Goal: Task Accomplishment & Management: Use online tool/utility

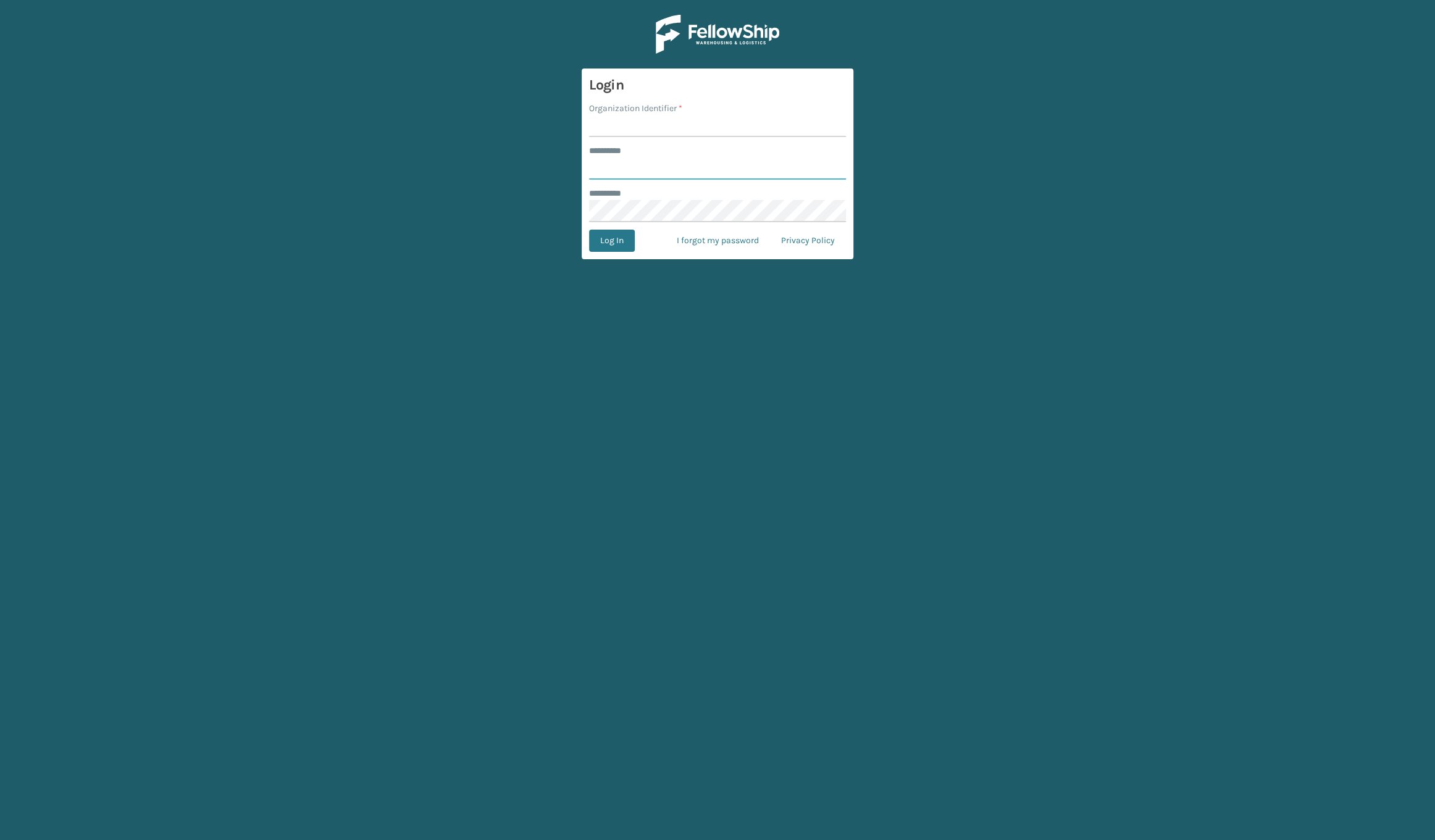
type input "****"
click at [602, 132] on input "Organization Identifier *" at bounding box center [717, 126] width 257 height 22
type input "SuperAdminOrganization"
click at [612, 242] on button "Log In" at bounding box center [612, 240] width 45 height 22
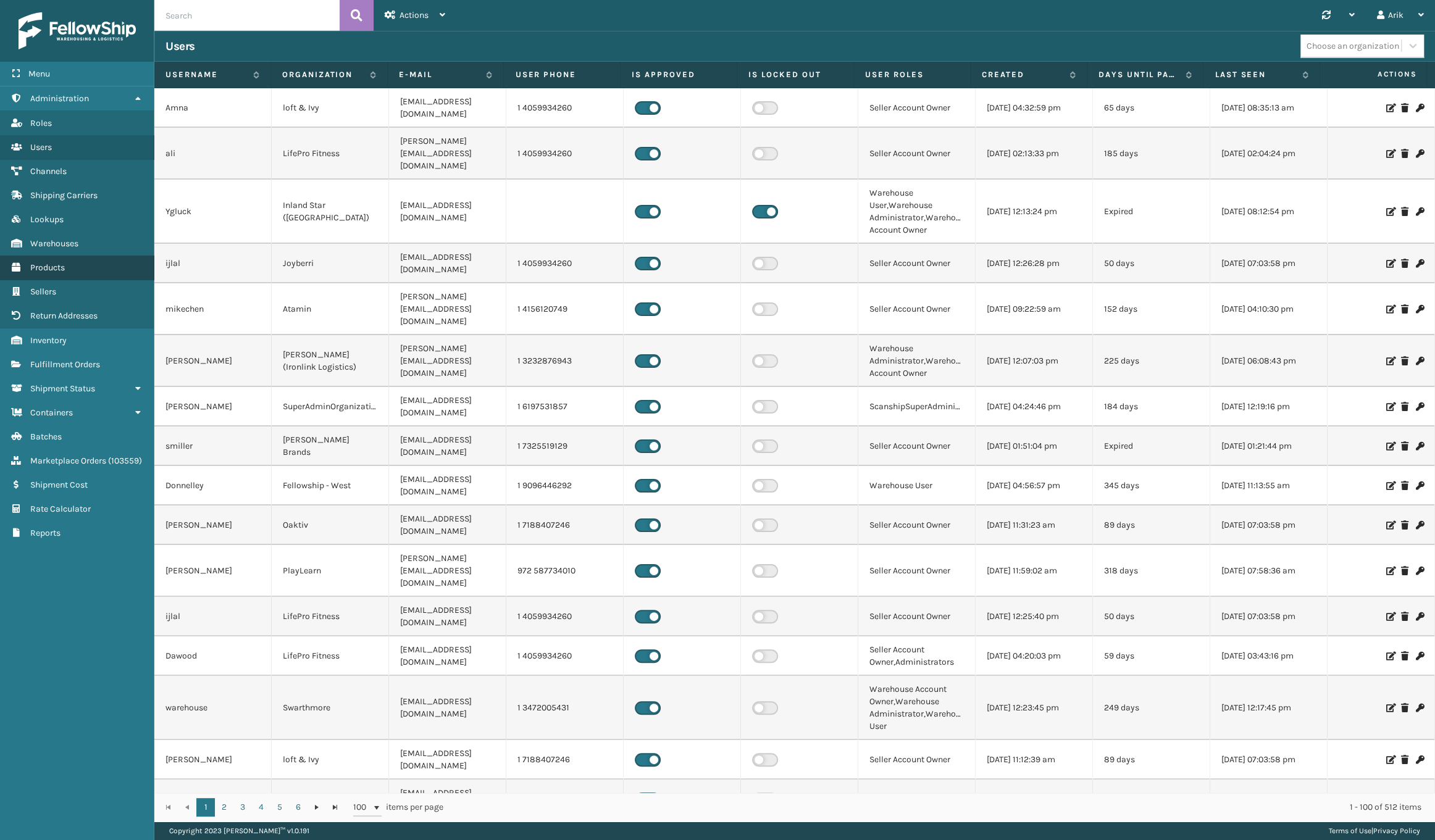
click at [44, 268] on span "Products" at bounding box center [47, 268] width 35 height 11
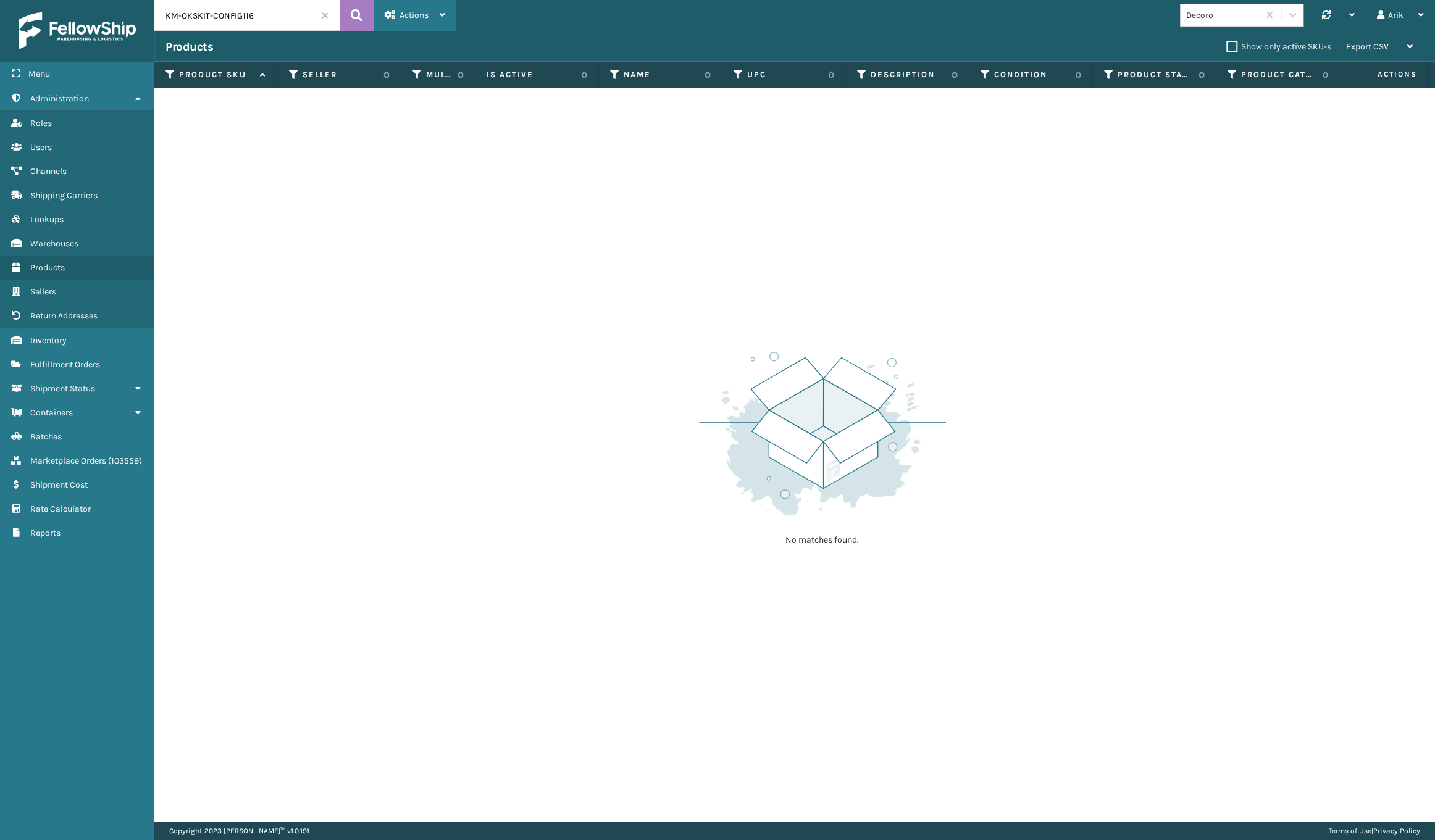
click at [418, 19] on div "Actions" at bounding box center [415, 15] width 61 height 31
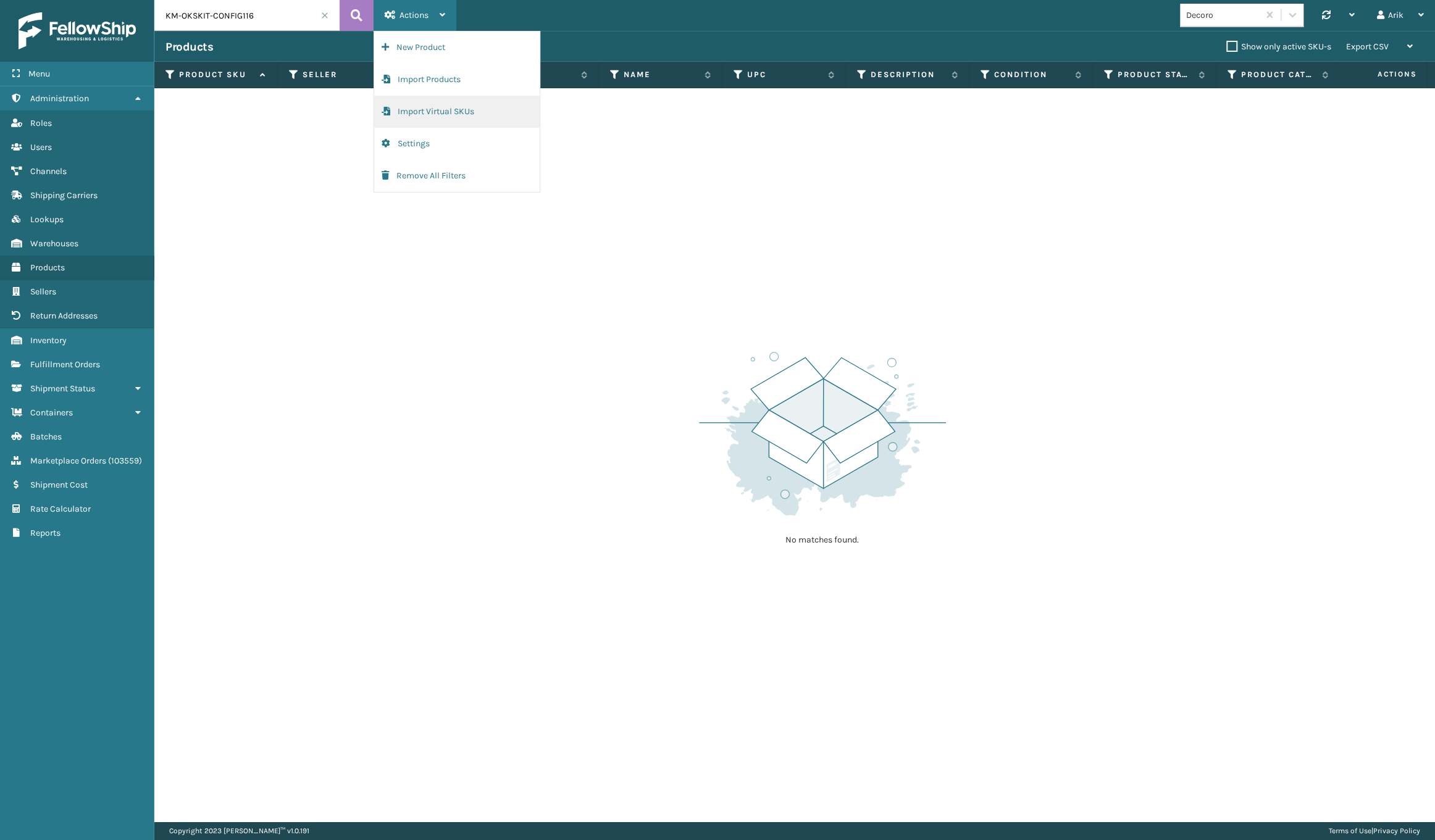
click at [427, 113] on button "Import Virtual SKUs" at bounding box center [457, 112] width 165 height 32
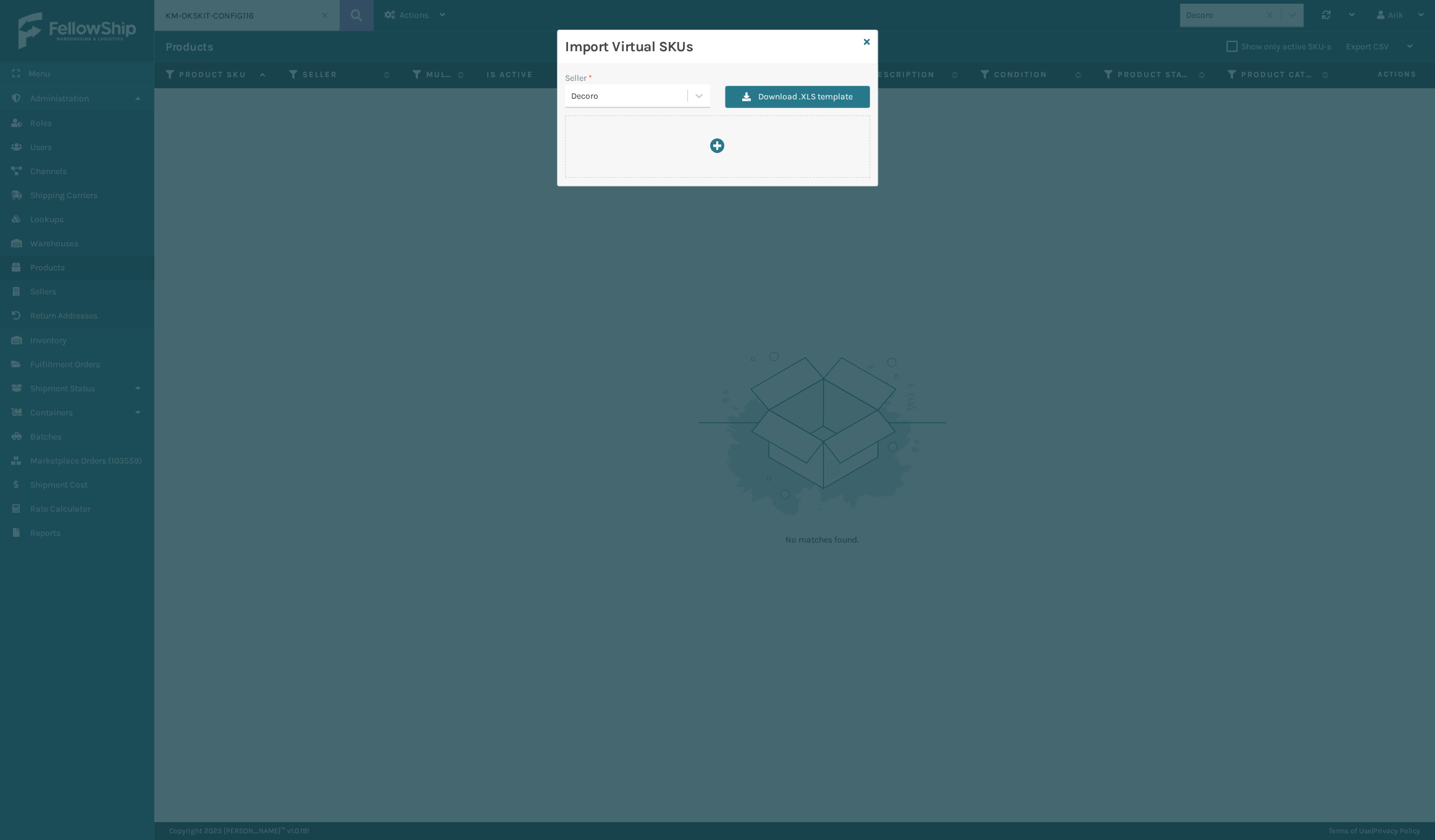
click at [622, 93] on div "Decoro" at bounding box center [629, 96] width 118 height 13
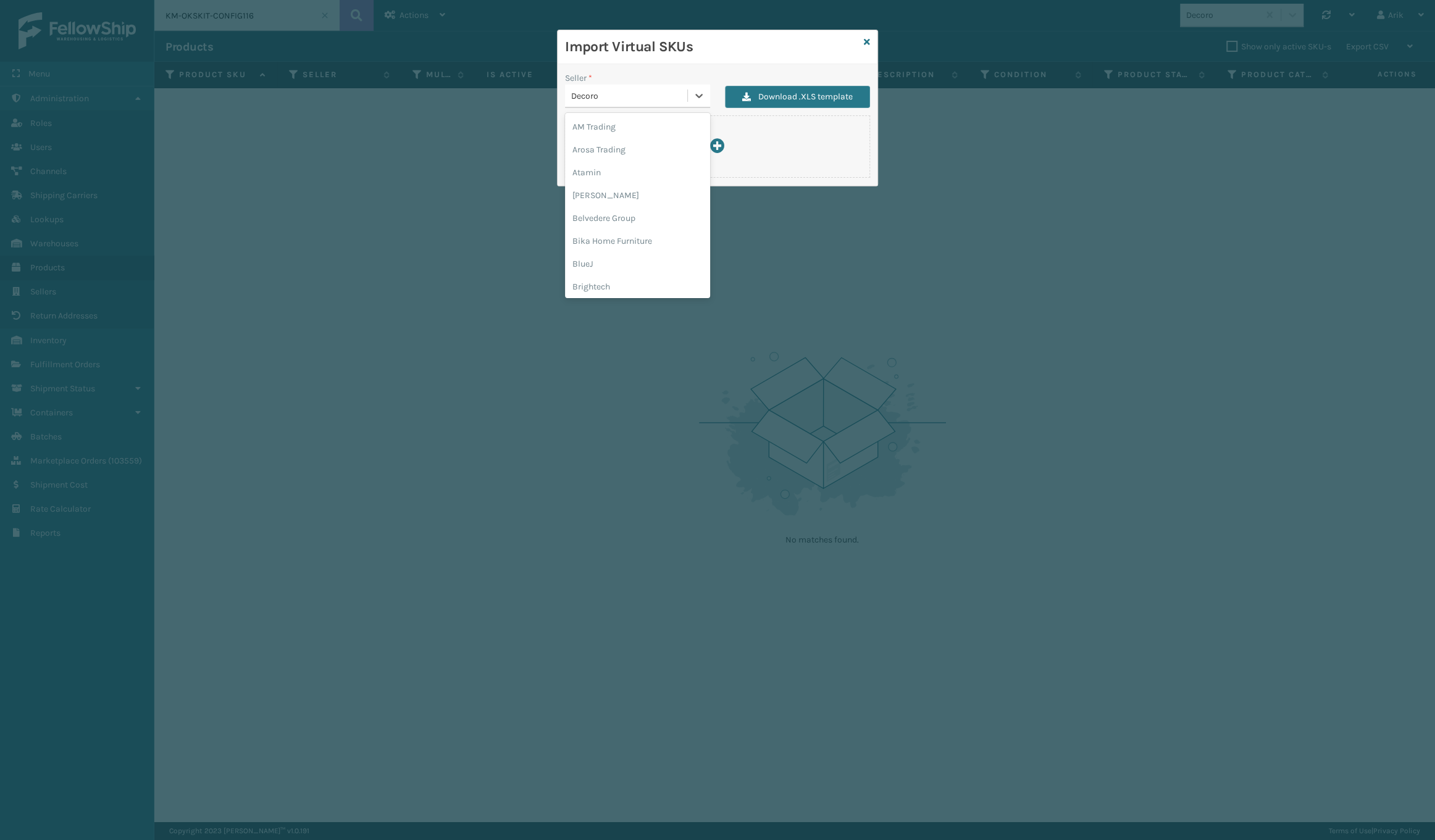
scroll to position [390, 0]
click at [599, 167] on div "Koolmore" at bounding box center [638, 170] width 145 height 23
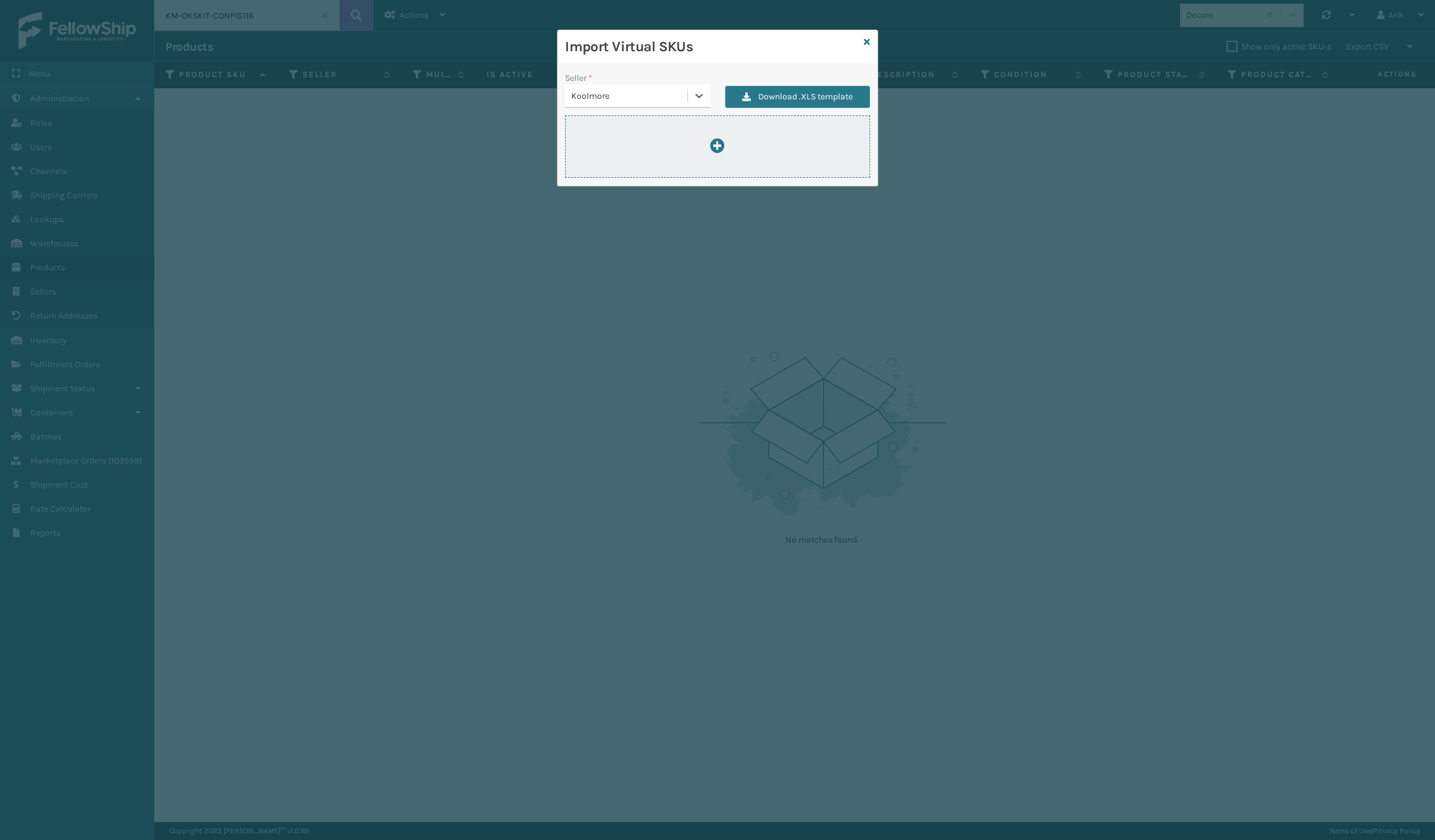
click at [737, 135] on div at bounding box center [718, 146] width 305 height 62
type input "C:\fakepath\ImportVirtualSkusTemplate(koolmore-rr).xlsx"
click at [729, 139] on div at bounding box center [717, 147] width 304 height 17
type input "C:\fakepath\ImportVirtualSkusTemplate(koolmore-3).xlsx"
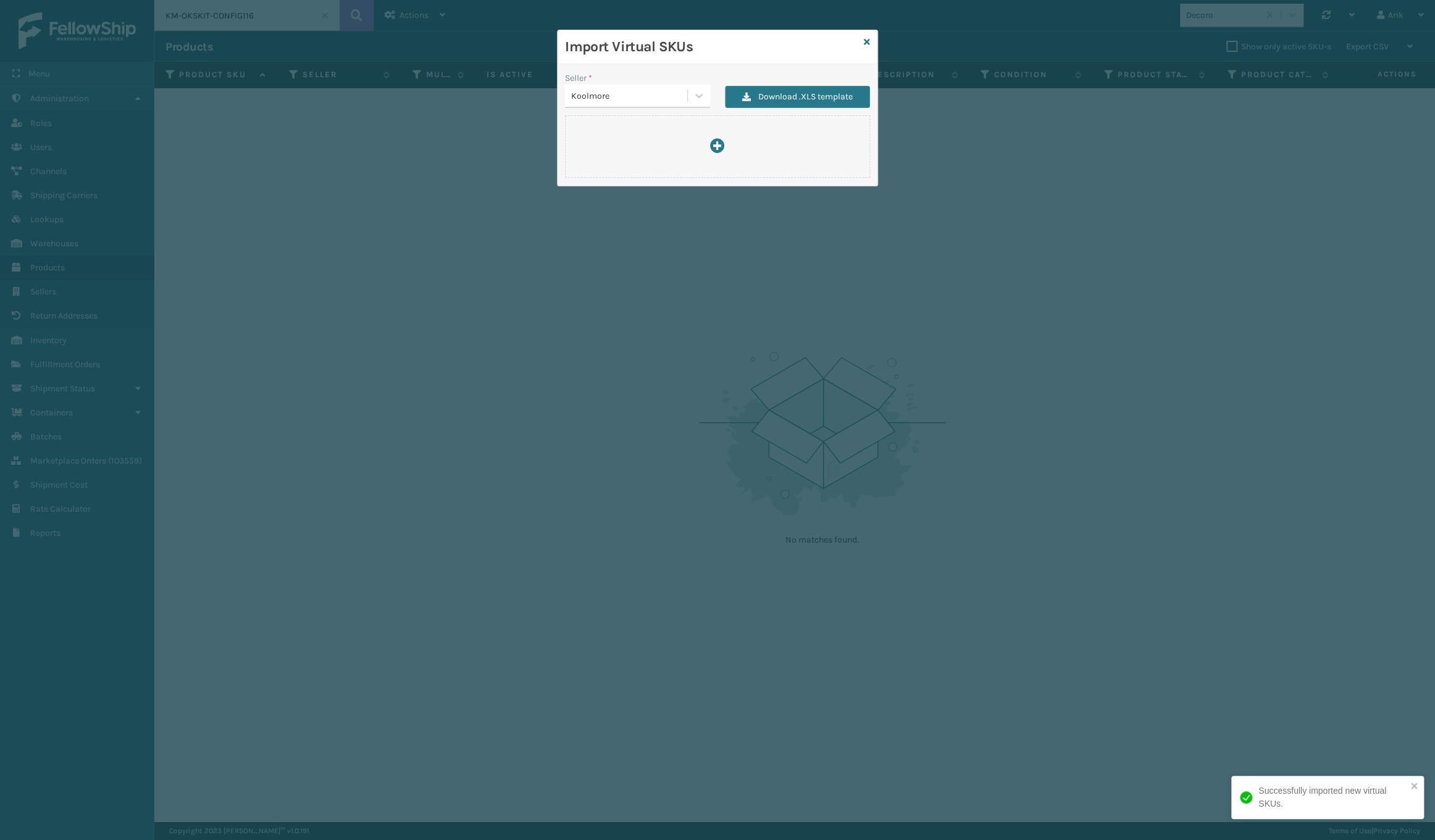
click at [632, 90] on div "Koolmore" at bounding box center [629, 96] width 118 height 13
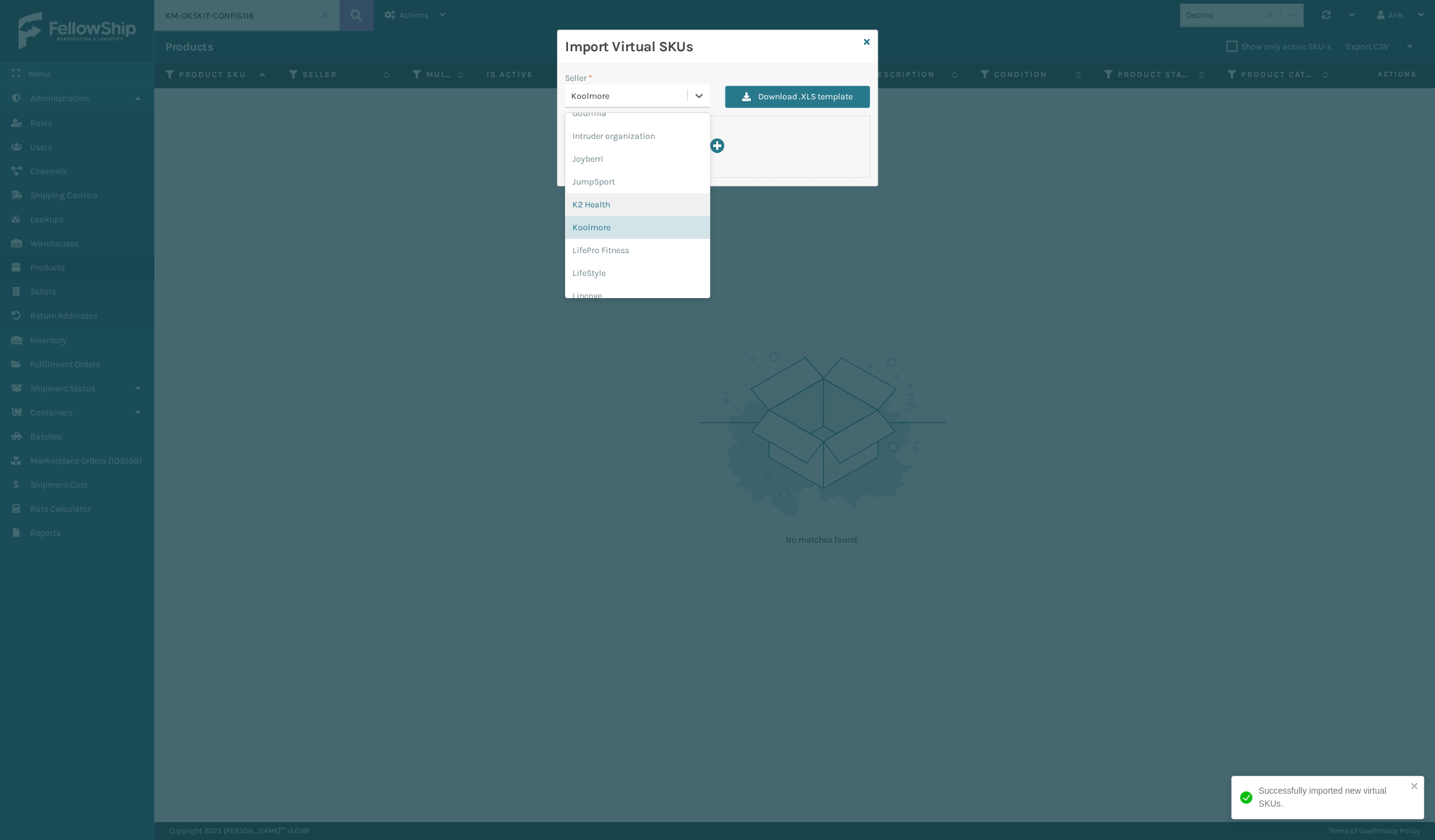
scroll to position [336, 0]
click at [597, 268] on div "LifeStyle" at bounding box center [638, 270] width 145 height 23
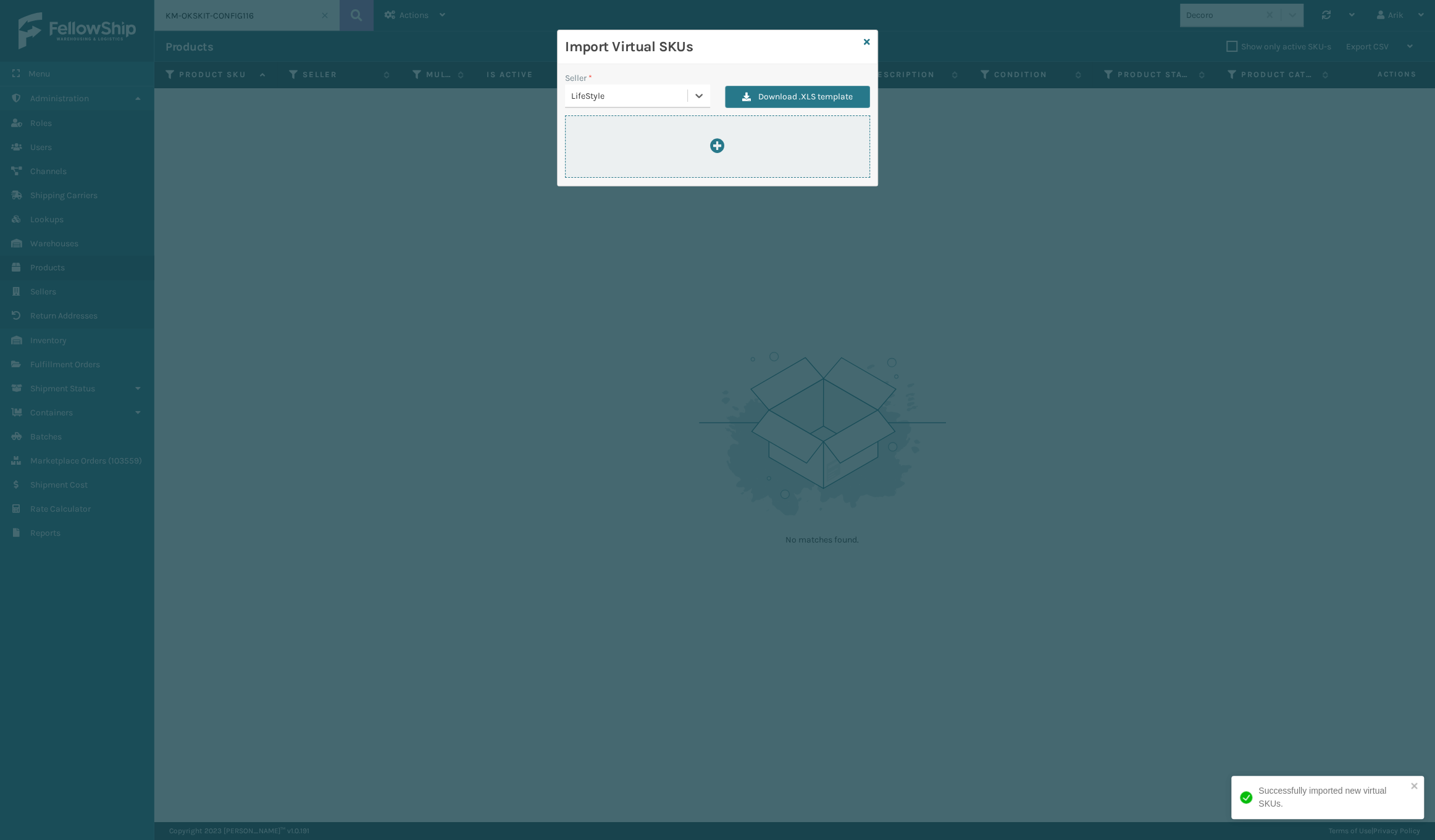
click at [715, 145] on icon at bounding box center [718, 146] width 15 height 15
type input "C:\fakepath\ImportVirtualSkusTemplate-lifestyle-2025-09-30.xlsx"
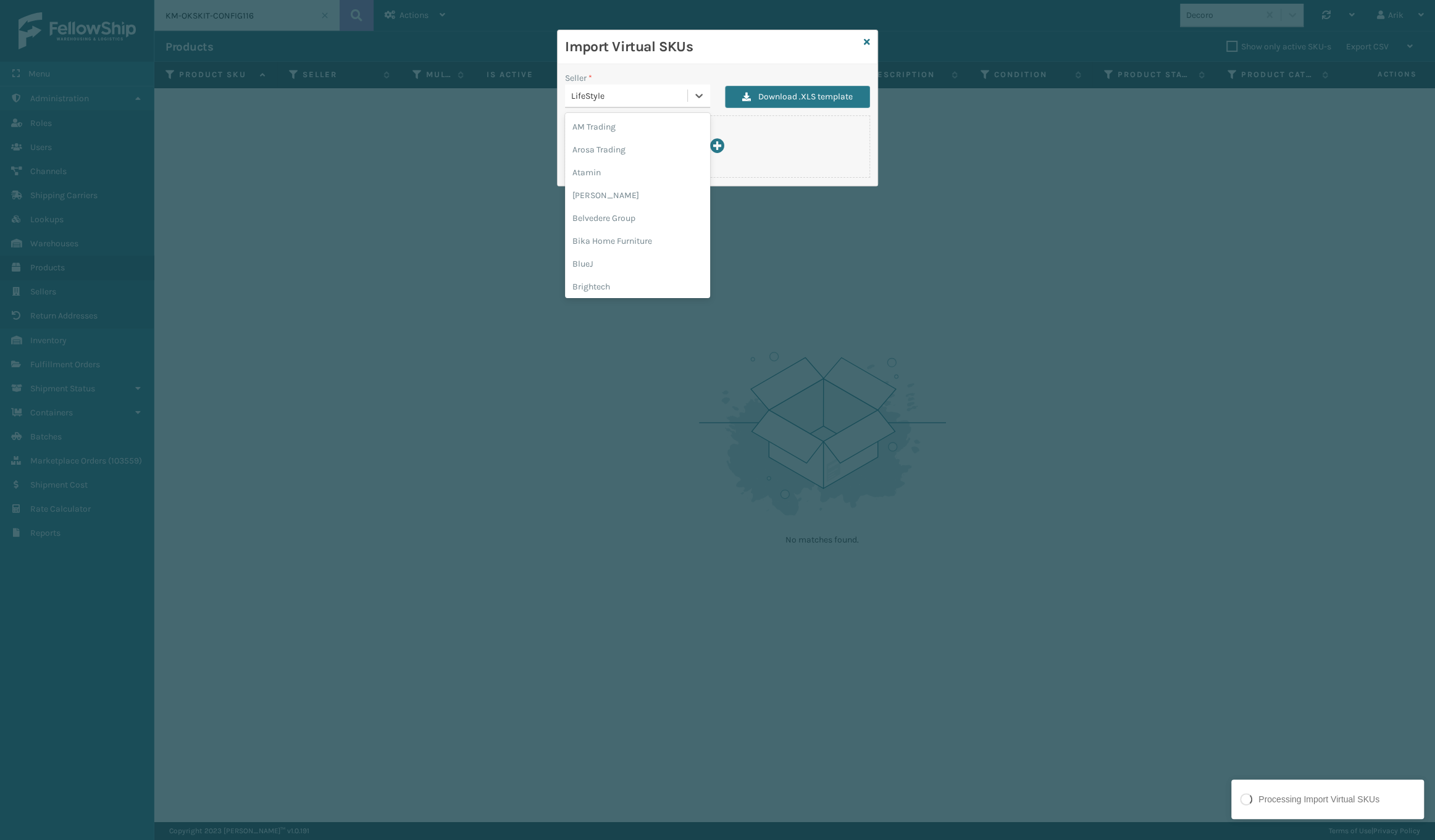
click at [662, 94] on div "LifeStyle" at bounding box center [629, 96] width 118 height 13
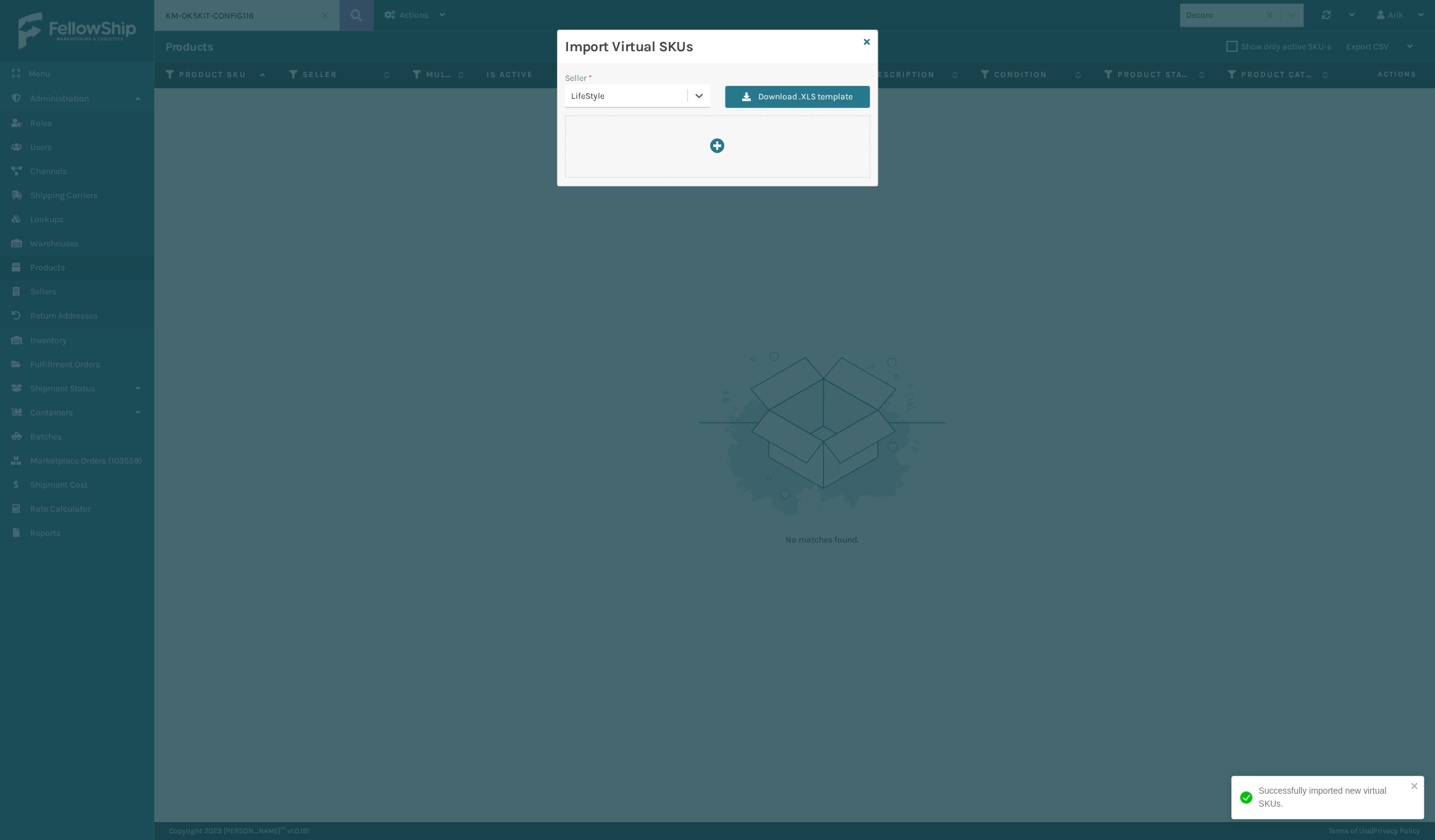
click at [1166, 191] on div "Import Virtual SKUs Seller * option LifeStyle, selected. 0 results available. S…" at bounding box center [717, 420] width 1435 height 840
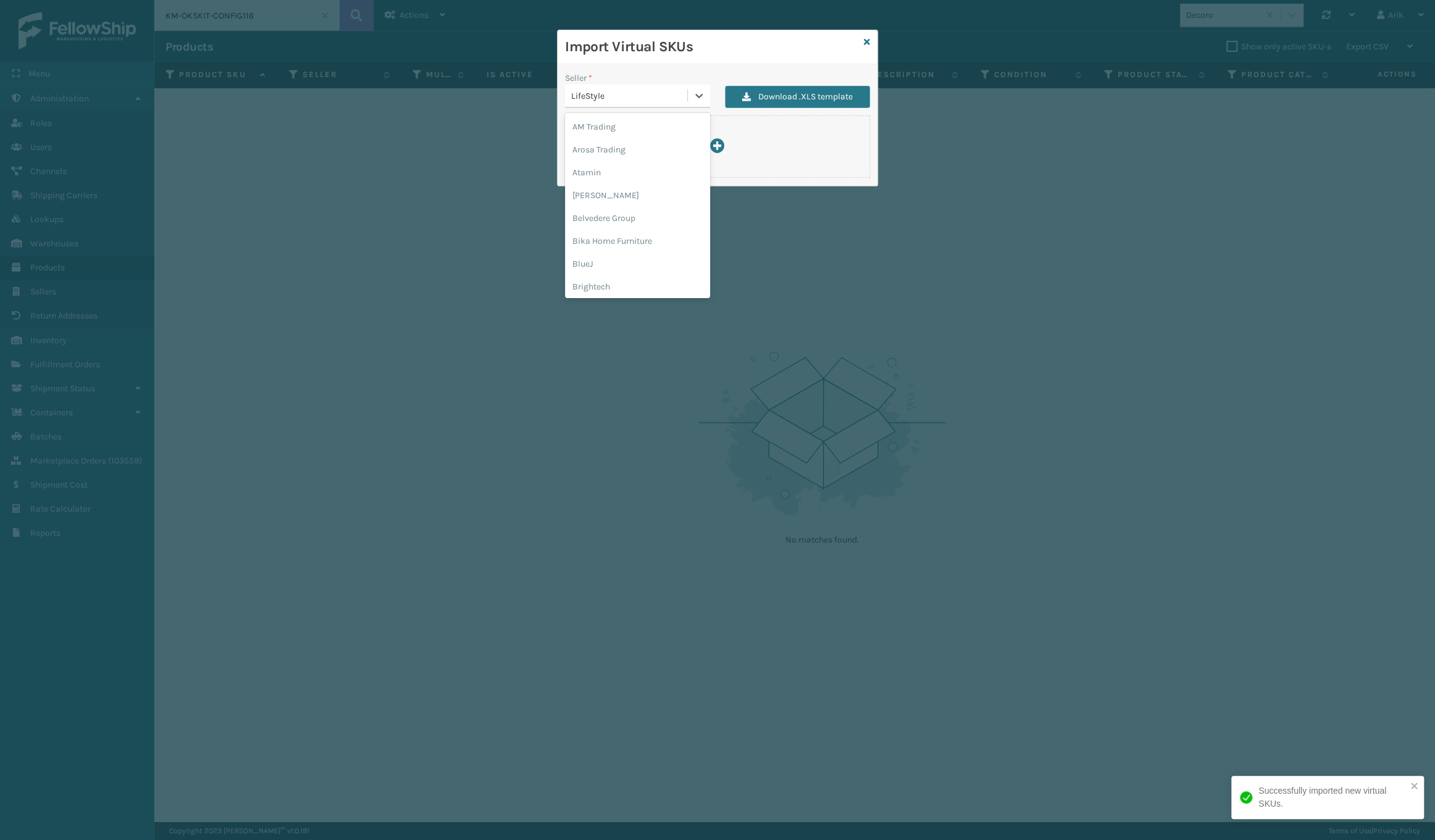
click at [633, 89] on div "LifeStyle" at bounding box center [629, 96] width 118 height 13
drag, startPoint x: 592, startPoint y: 239, endPoint x: 604, endPoint y: 229, distance: 15.6
click at [592, 238] on div "Emson" at bounding box center [638, 242] width 145 height 23
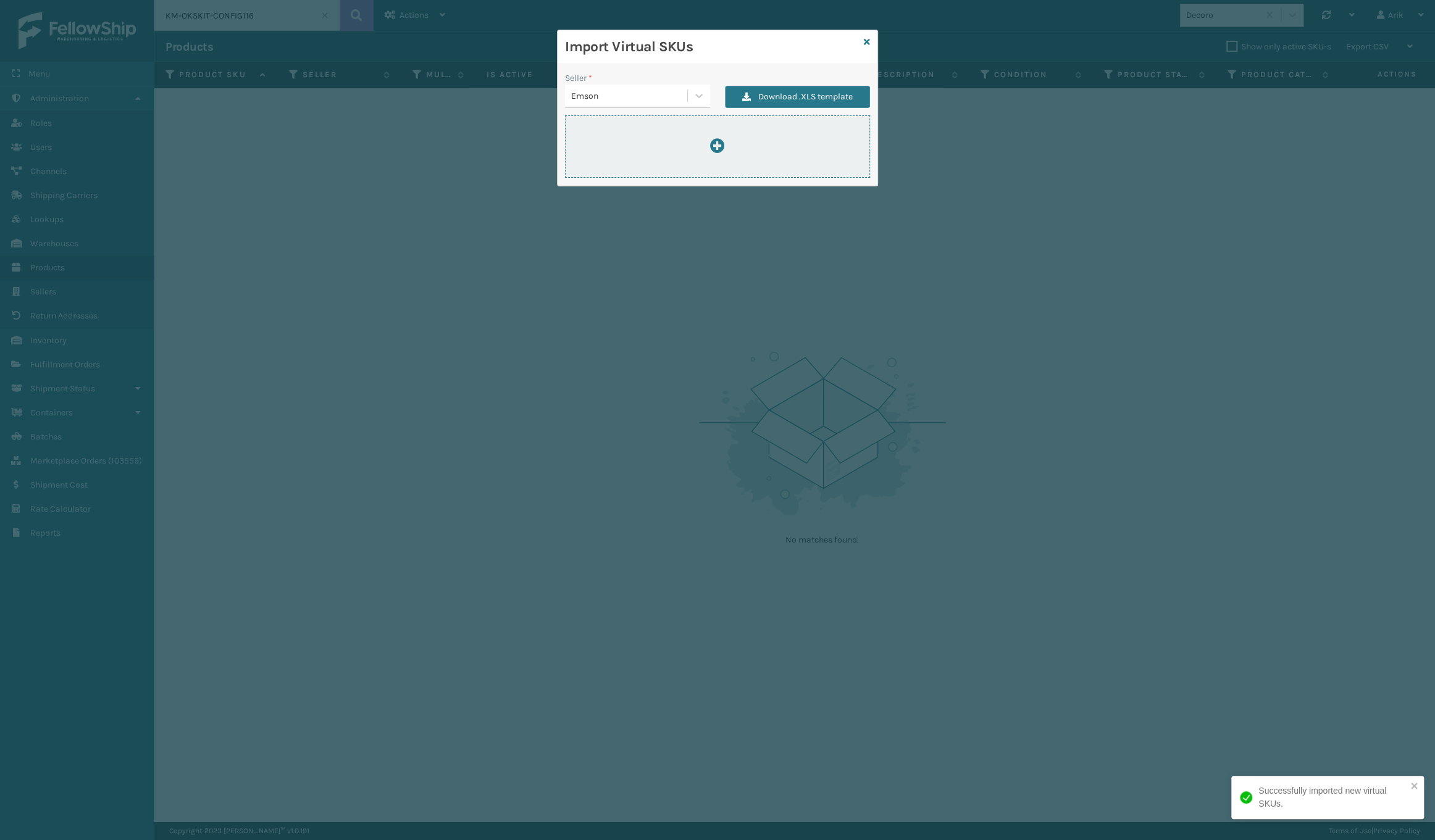
click at [717, 145] on icon at bounding box center [718, 146] width 15 height 15
type input "C:\fakepath\ImportVirtualSkusTemplate-emson-2025-09-30.xlsx"
click at [668, 96] on div "Emson" at bounding box center [629, 96] width 118 height 13
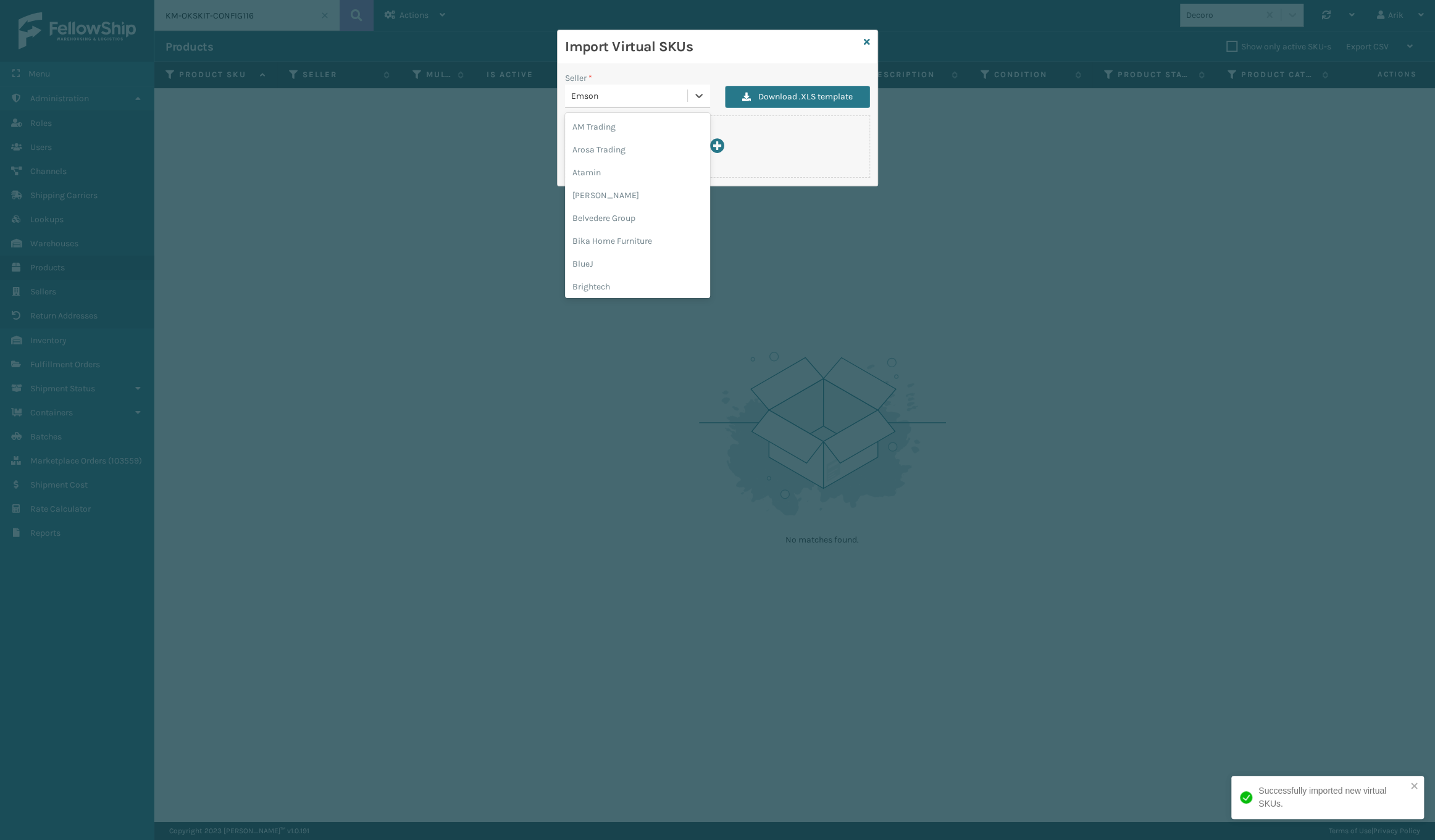
scroll to position [122, 0]
click at [630, 202] on div "Culvani" at bounding box center [638, 211] width 145 height 23
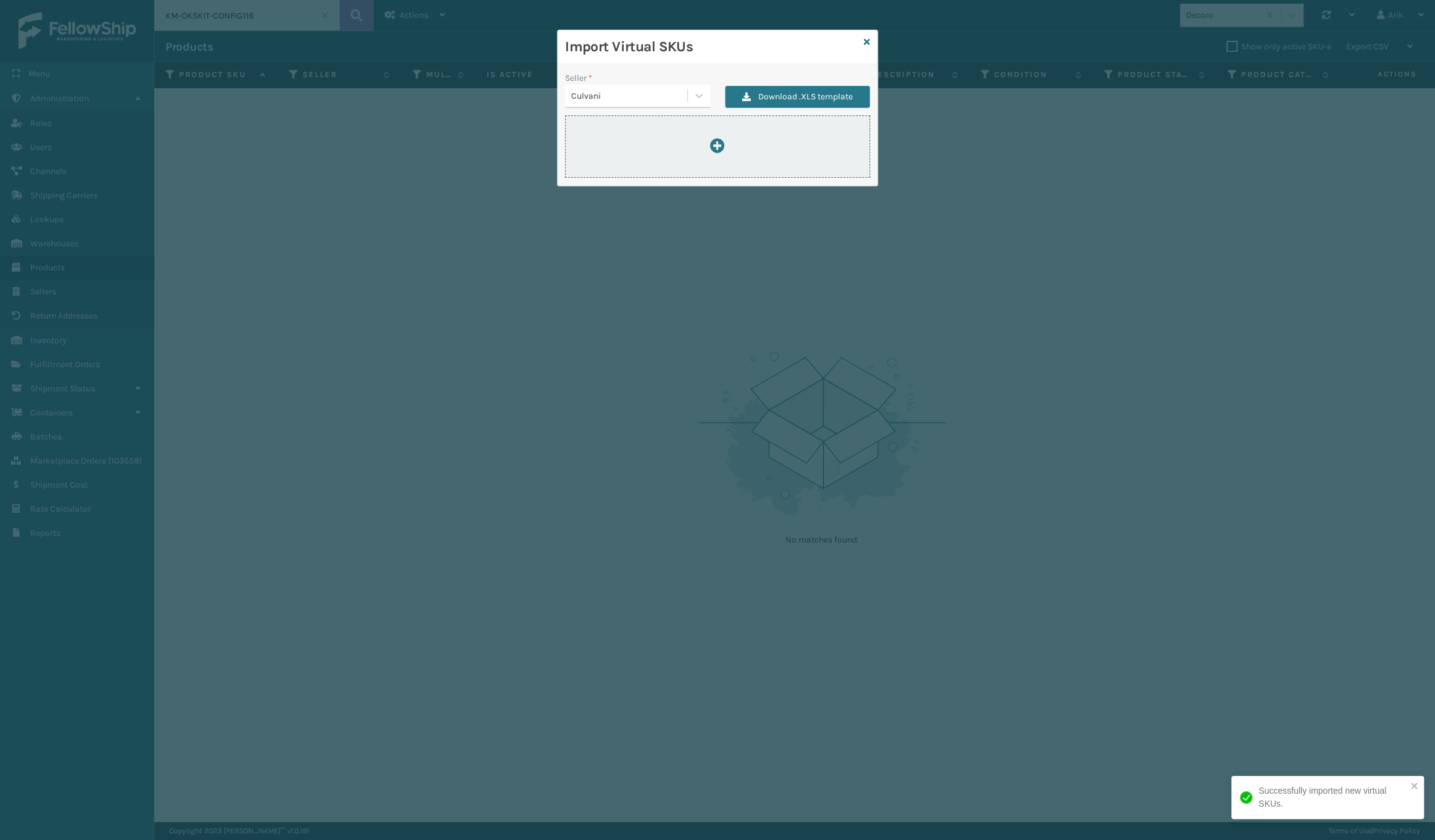
click at [720, 145] on icon at bounding box center [718, 146] width 15 height 15
type input "C:\fakepath\ImportVirtualSkusTemplate-culvani-2025-09-30.xlsx"
click at [636, 82] on div "Seller *" at bounding box center [638, 78] width 145 height 13
click at [637, 94] on div "Culvani" at bounding box center [629, 96] width 118 height 13
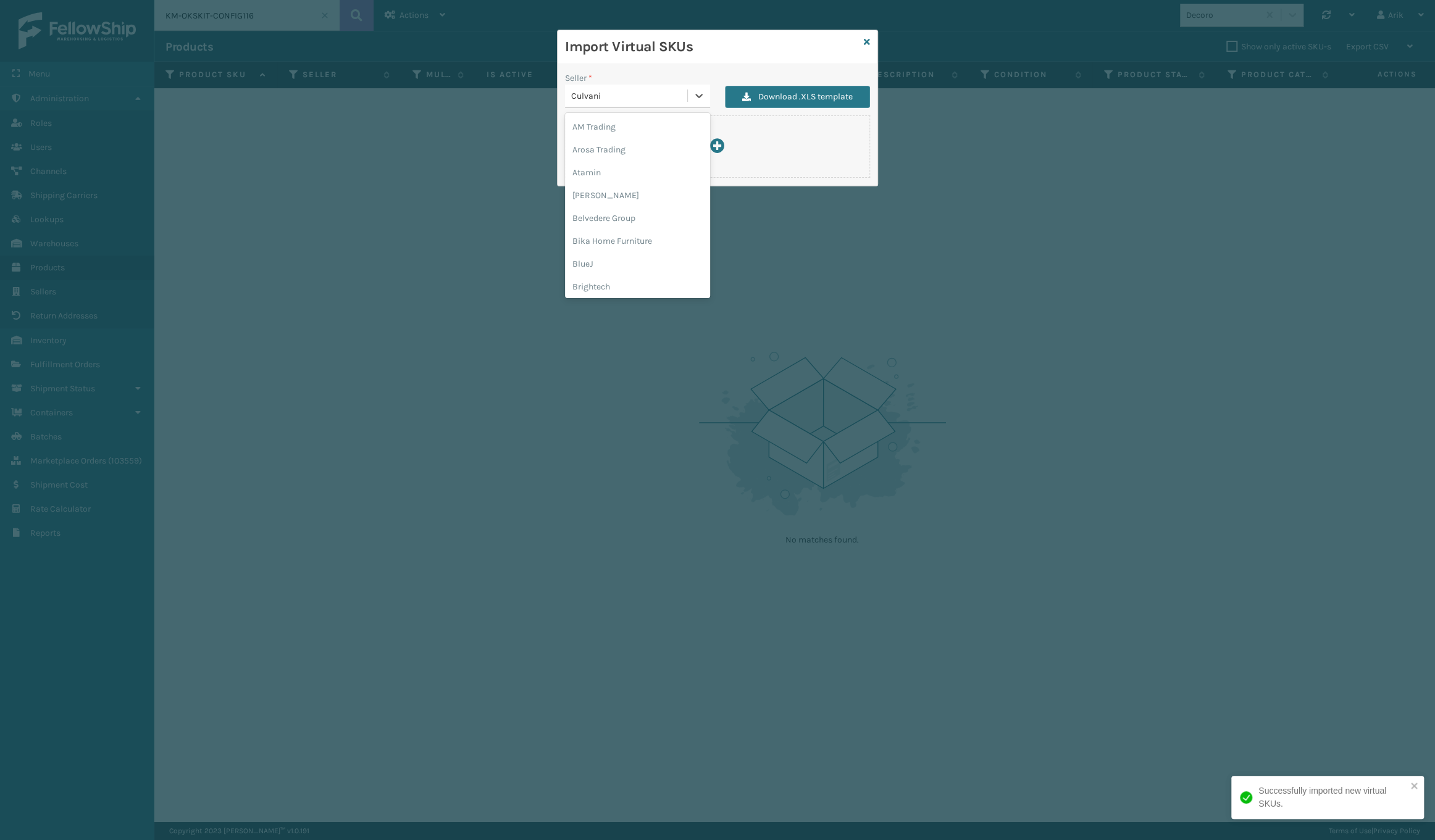
scroll to position [53, 0]
click at [599, 138] on div "[PERSON_NAME]" at bounding box center [638, 142] width 145 height 23
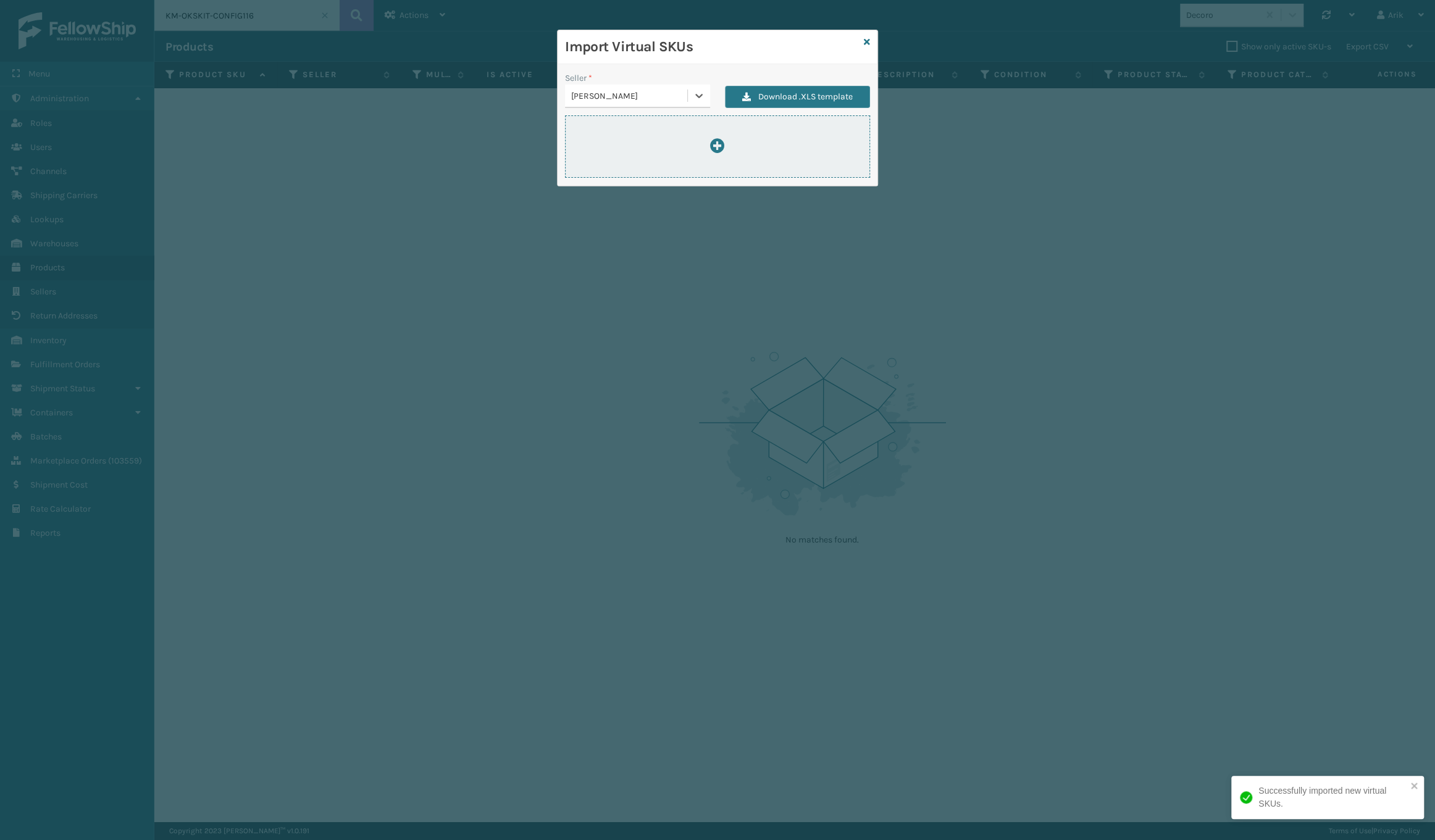
click at [704, 144] on div at bounding box center [717, 147] width 304 height 17
type input "C:\fakepath\ImportVirtualSkusTemplate-bebe-2025-09-30.xlsx"
click at [636, 93] on div "[PERSON_NAME]" at bounding box center [629, 96] width 118 height 13
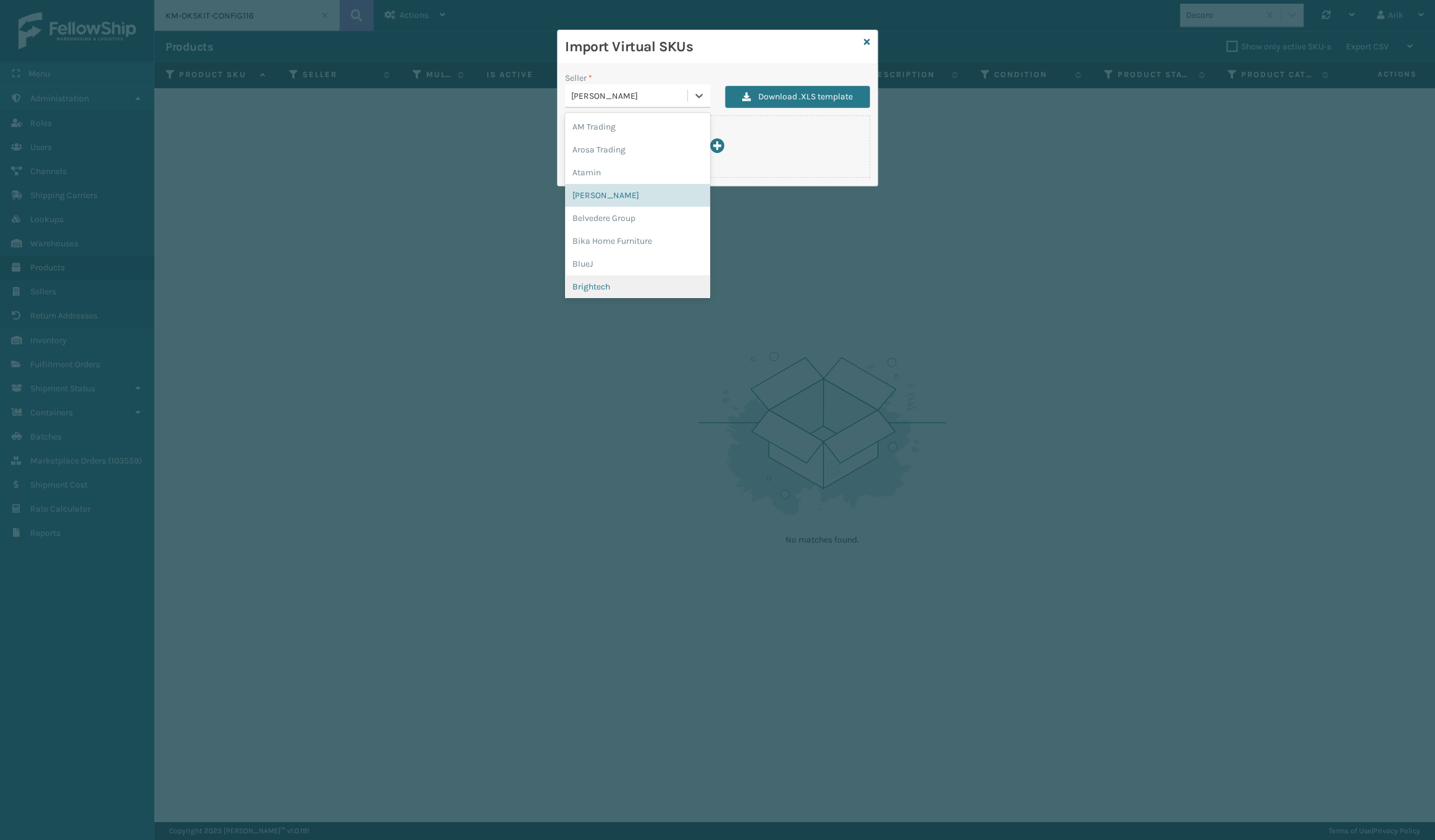
click at [604, 285] on div "Brightech" at bounding box center [638, 287] width 145 height 23
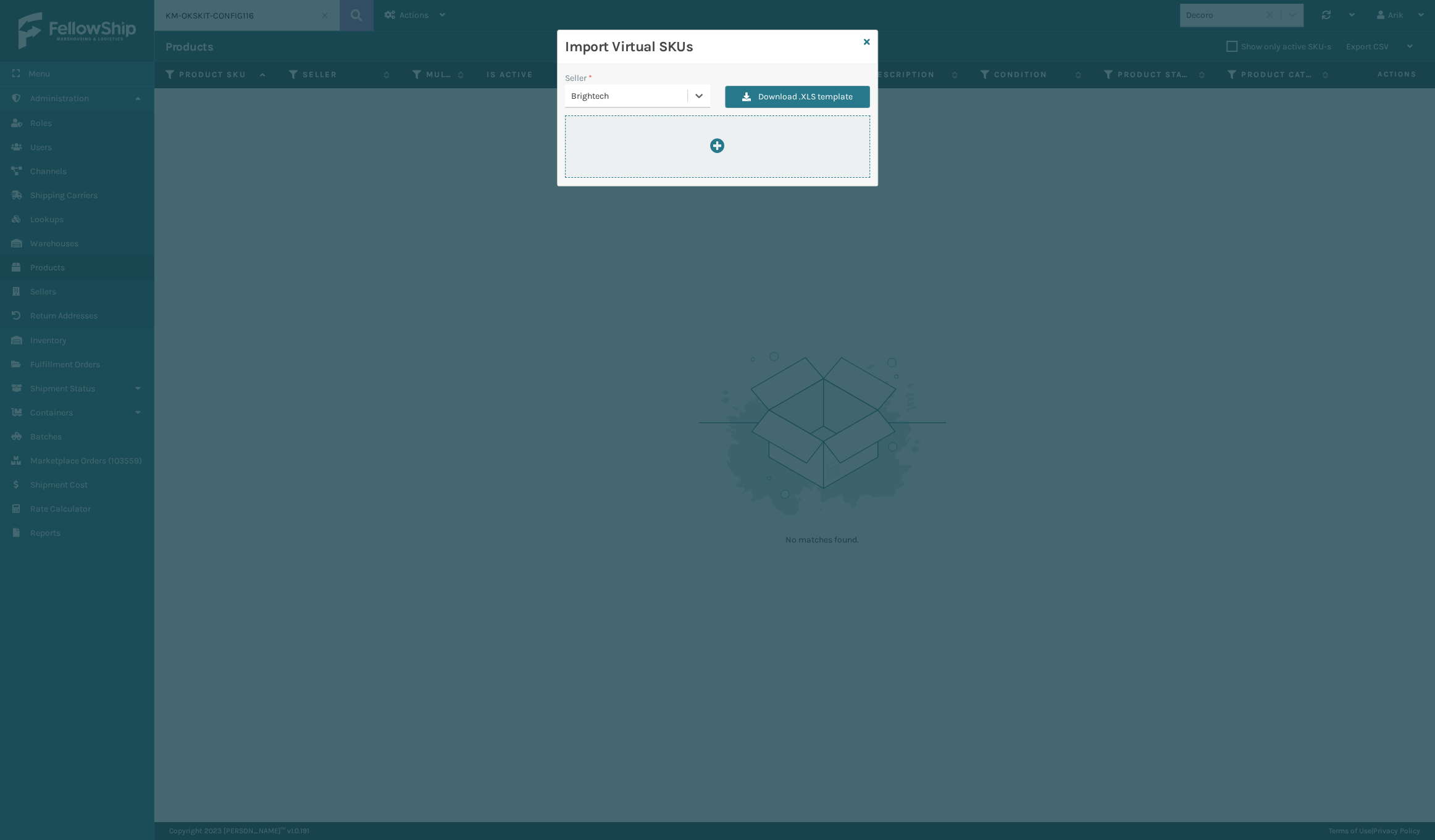
click at [716, 147] on icon at bounding box center [718, 146] width 15 height 15
type input "C:\fakepath\ImportVirtualSkusTemplate-brightech-2025-09-30.xlsx"
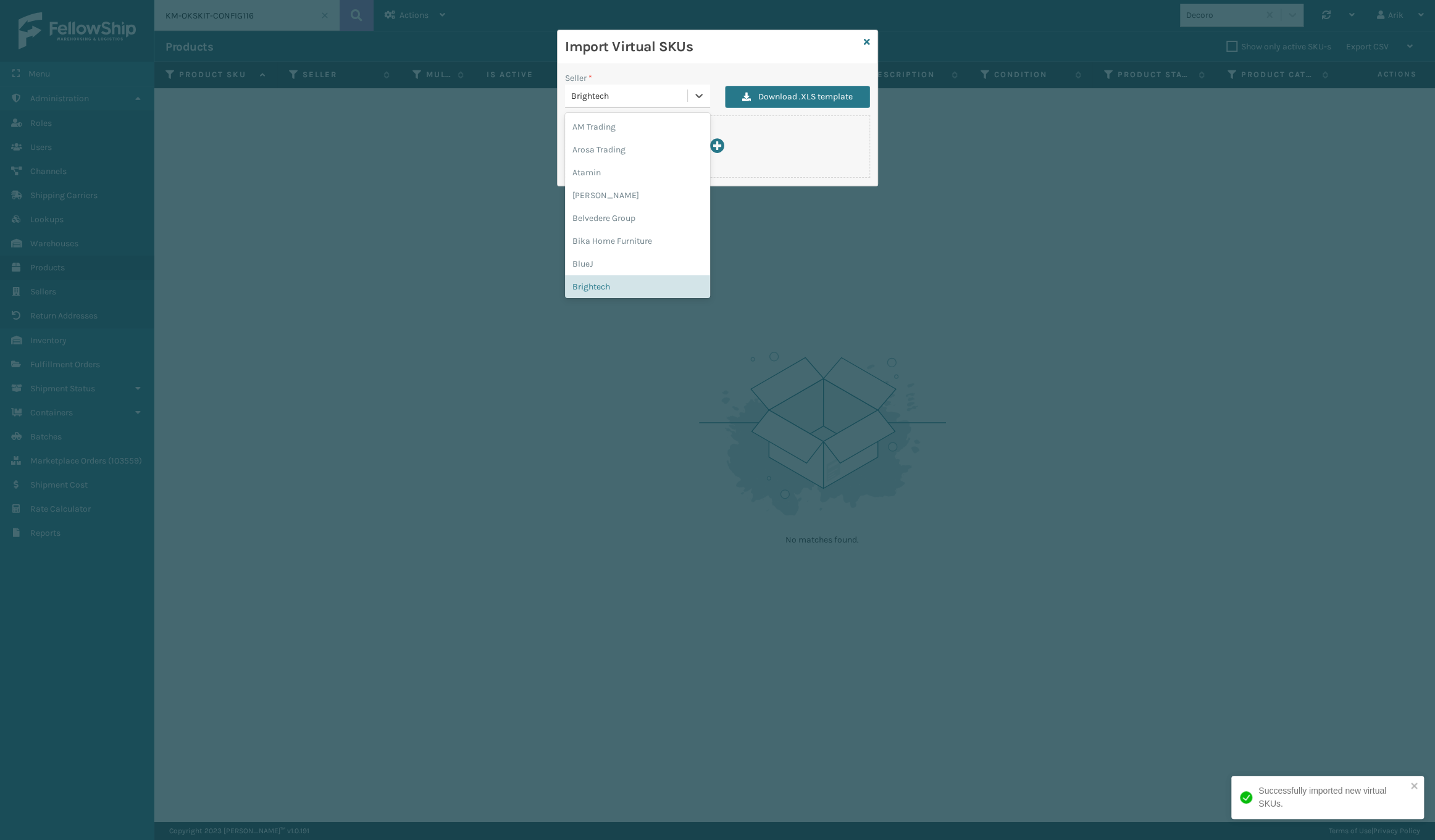
click at [631, 94] on div "Brightech" at bounding box center [629, 96] width 118 height 13
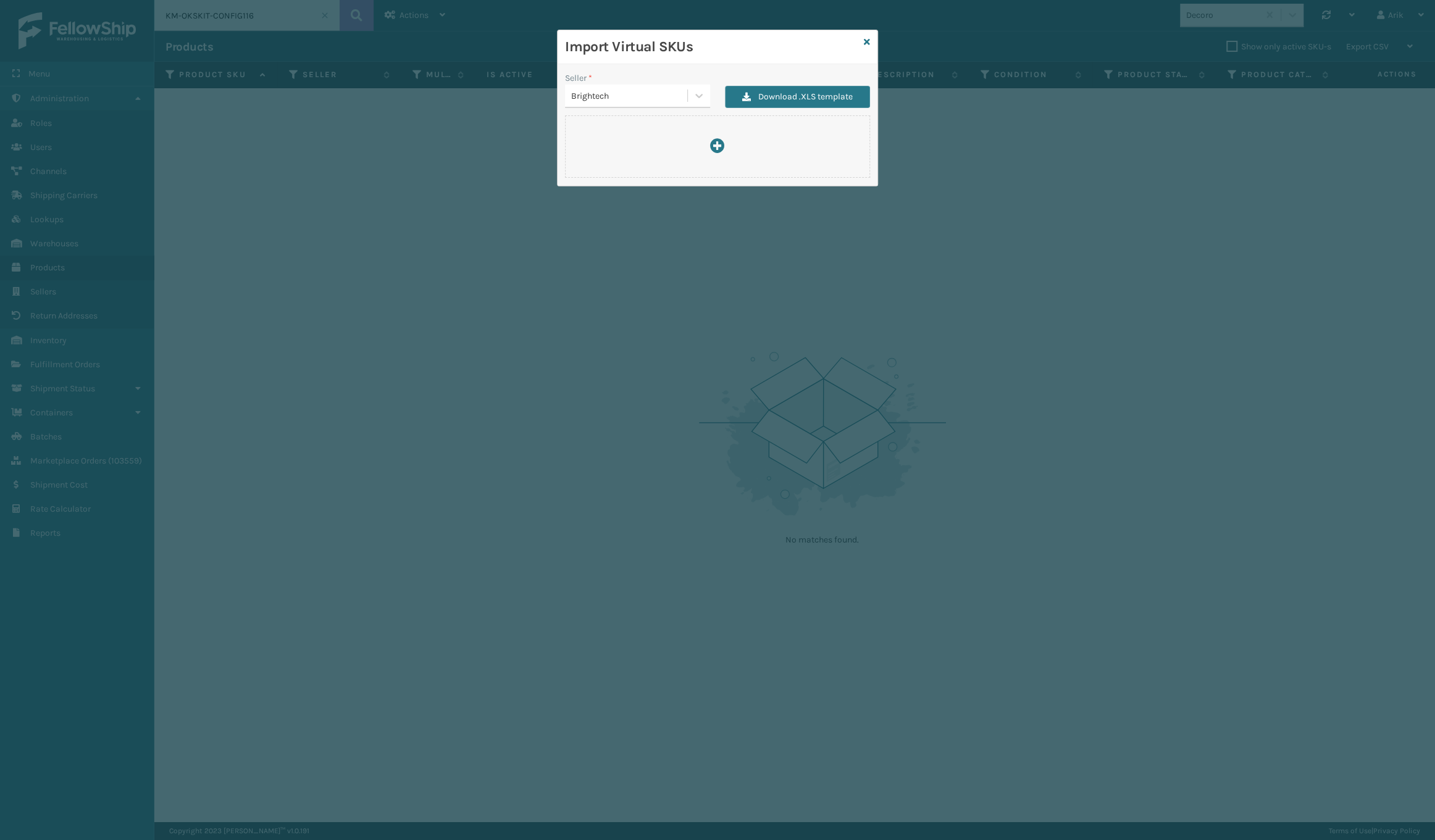
click at [617, 100] on div "Brightech" at bounding box center [629, 96] width 118 height 13
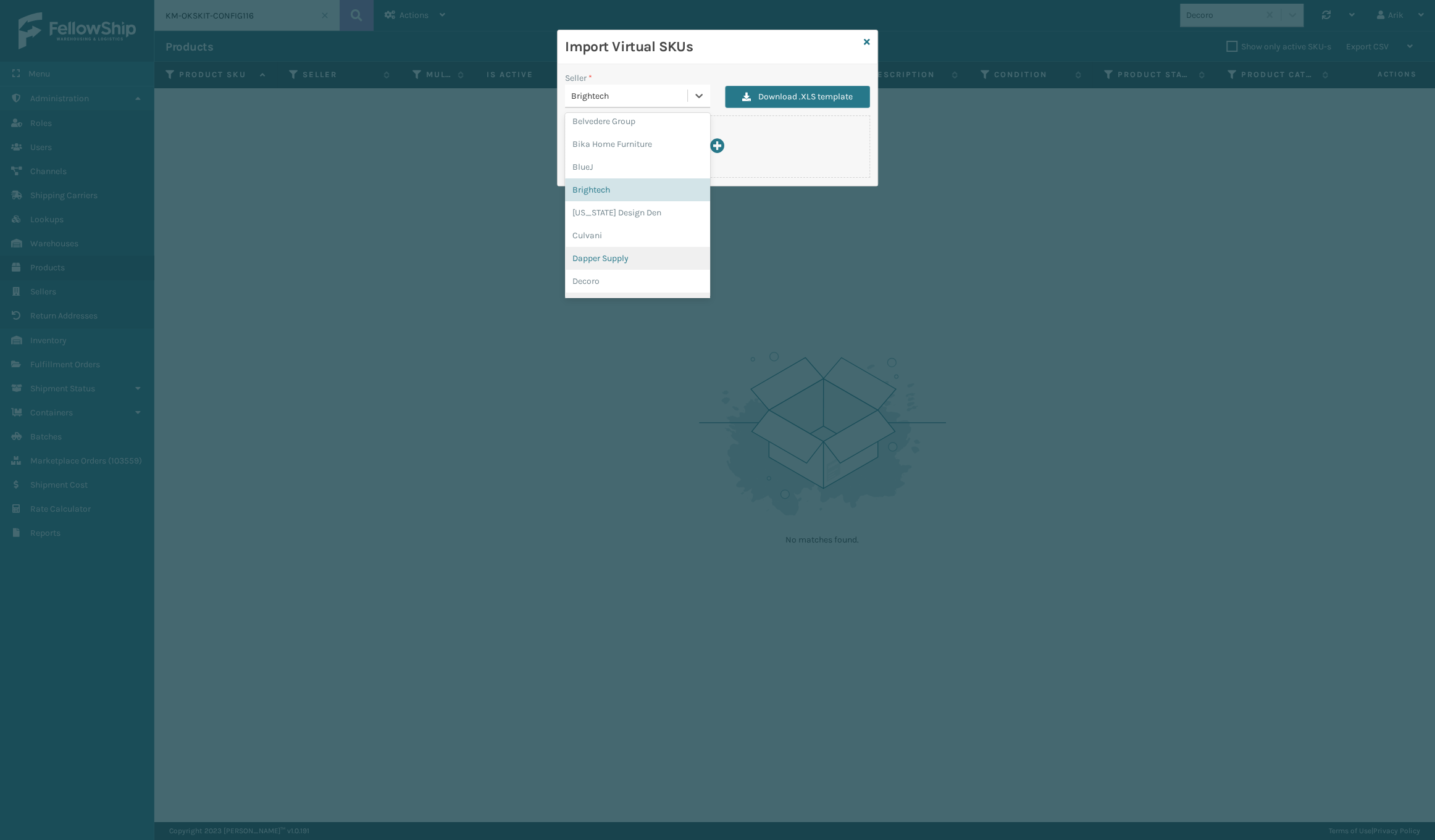
scroll to position [120, 0]
click at [593, 234] on div "Dapper Supply" at bounding box center [638, 235] width 145 height 23
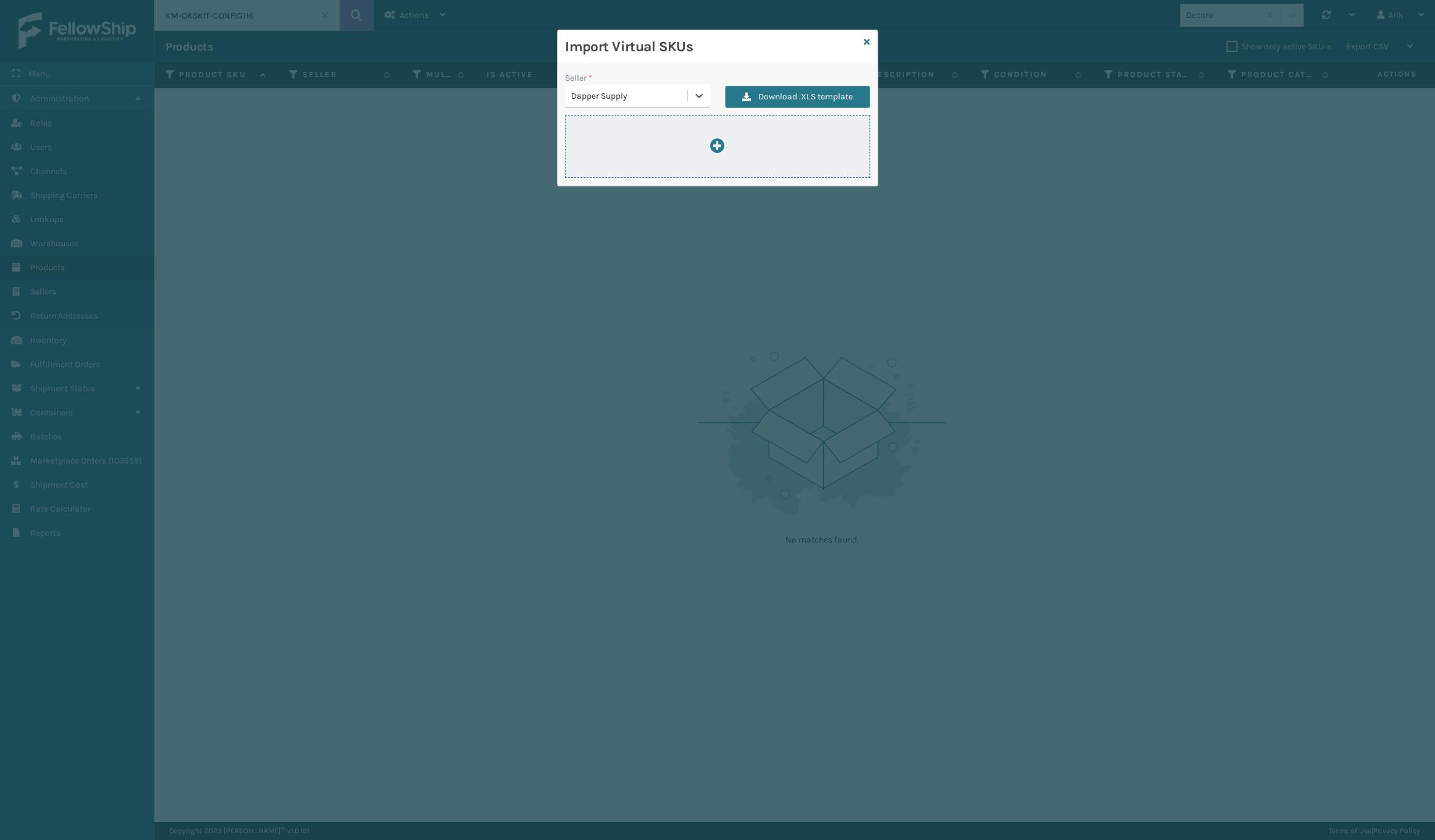
click at [716, 147] on icon at bounding box center [718, 146] width 15 height 15
type input "C:\fakepath\ImportVirtualSkusTemplate-dapper-2025-09-30.xlsx"
click at [615, 92] on div "Dapper Supply" at bounding box center [629, 96] width 118 height 13
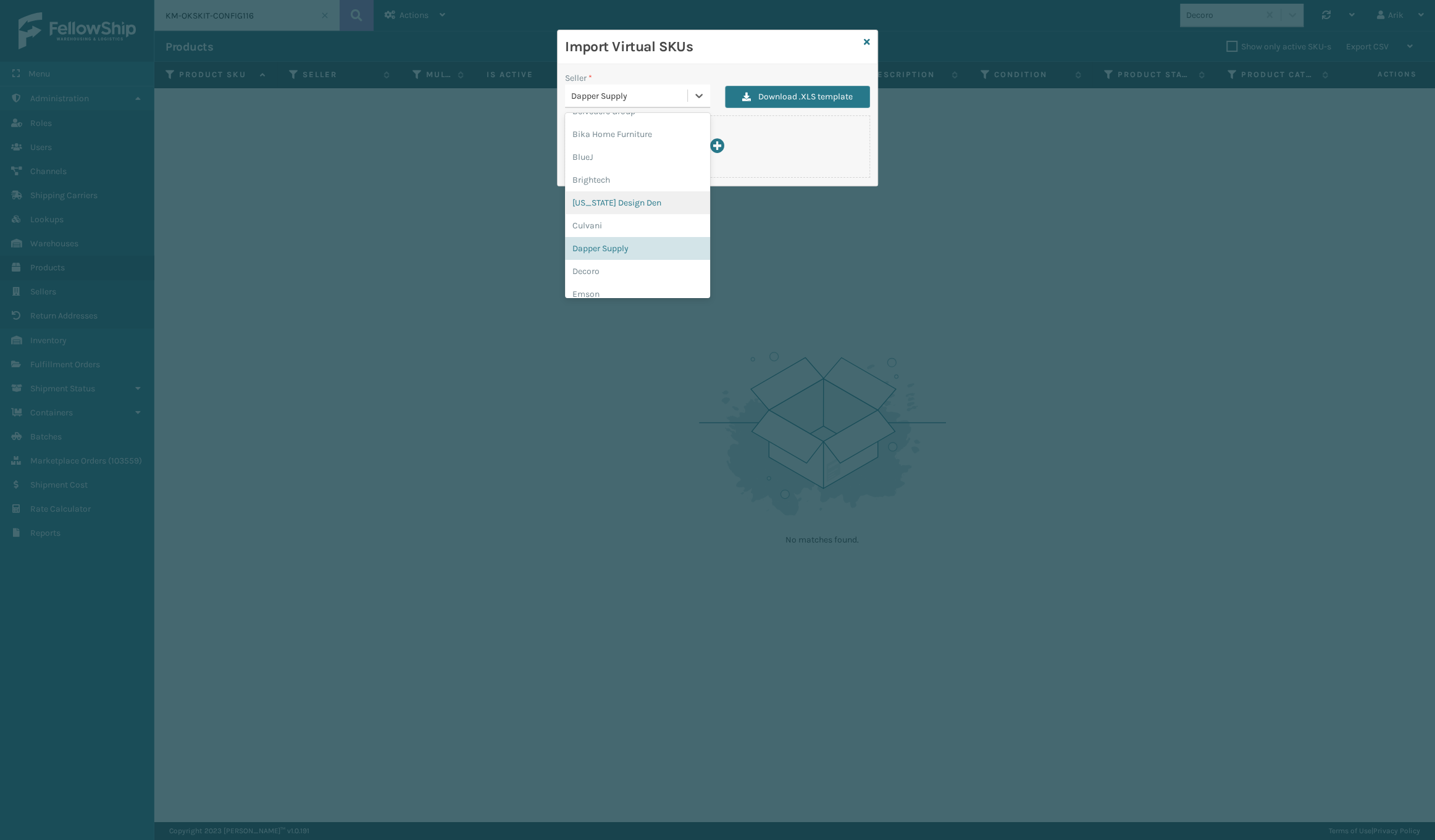
scroll to position [132, 0]
click at [602, 246] on div "Decoro" at bounding box center [638, 246] width 145 height 23
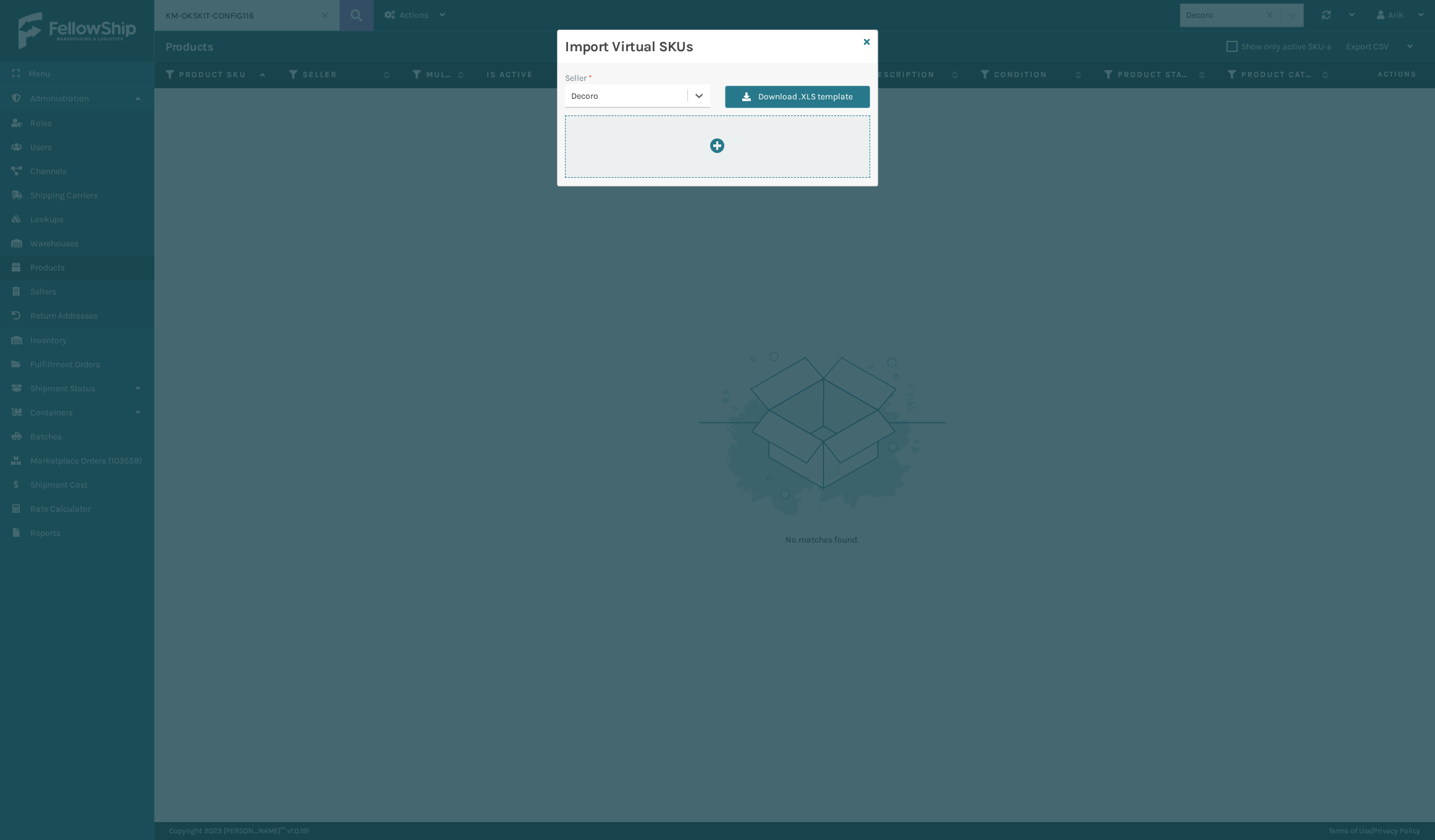
click at [716, 141] on icon at bounding box center [718, 146] width 15 height 15
type input "C:\fakepath\ImportVirtualSkusTemplate-decoro-2025-09-30.xlsx"
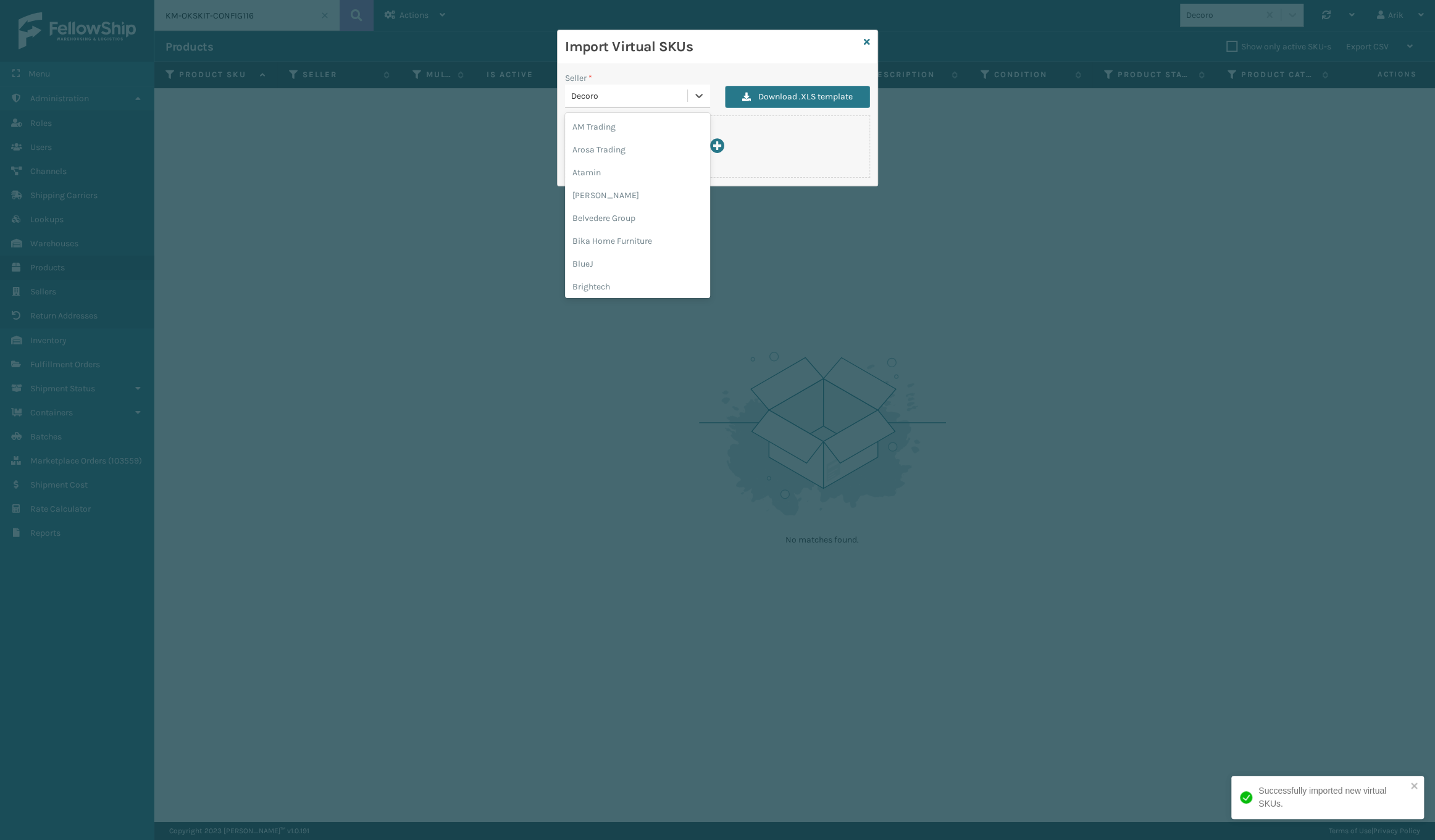
click at [630, 105] on div "Decoro" at bounding box center [626, 96] width 122 height 20
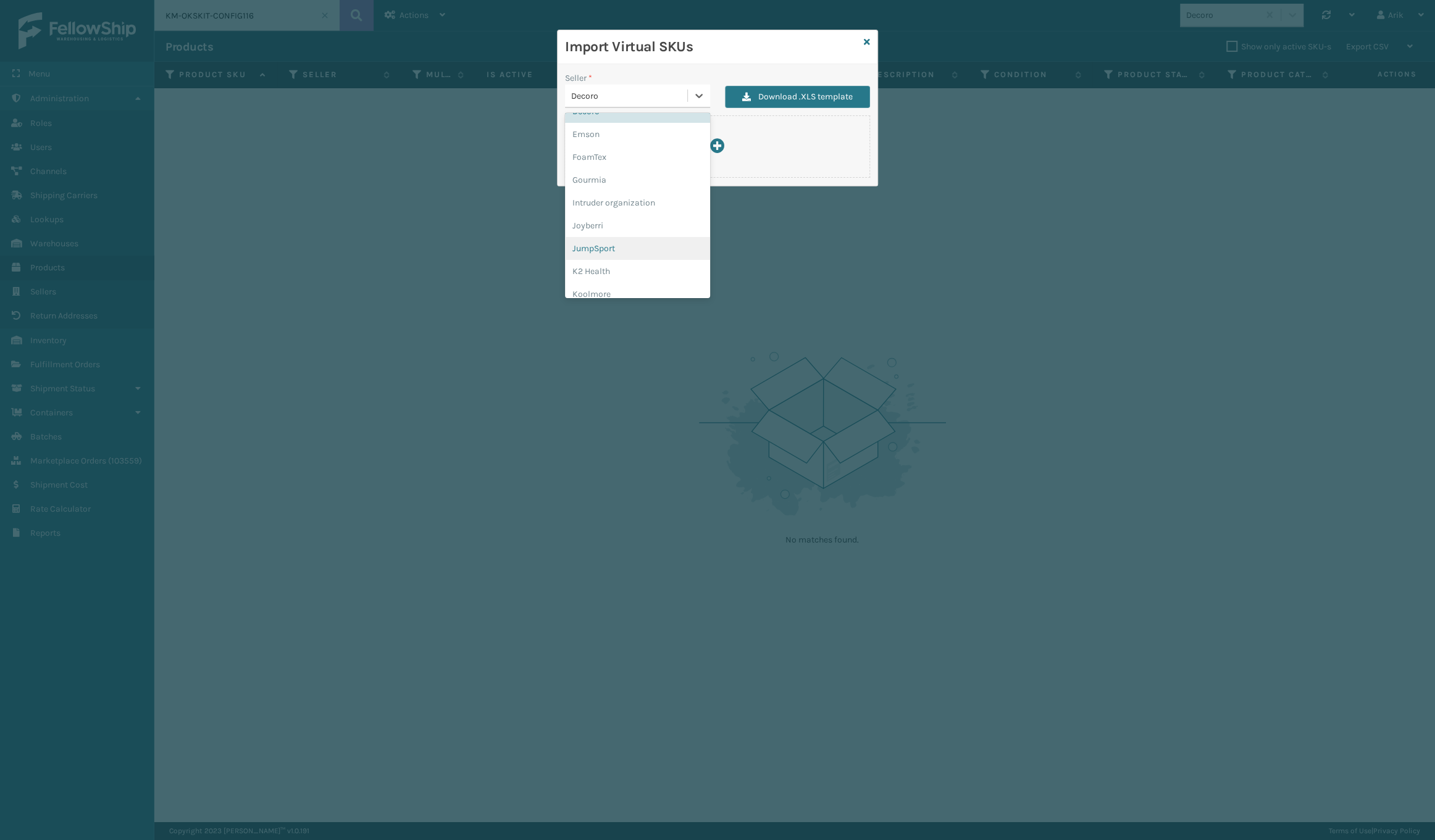
click at [603, 241] on div "JumpSport" at bounding box center [638, 248] width 145 height 23
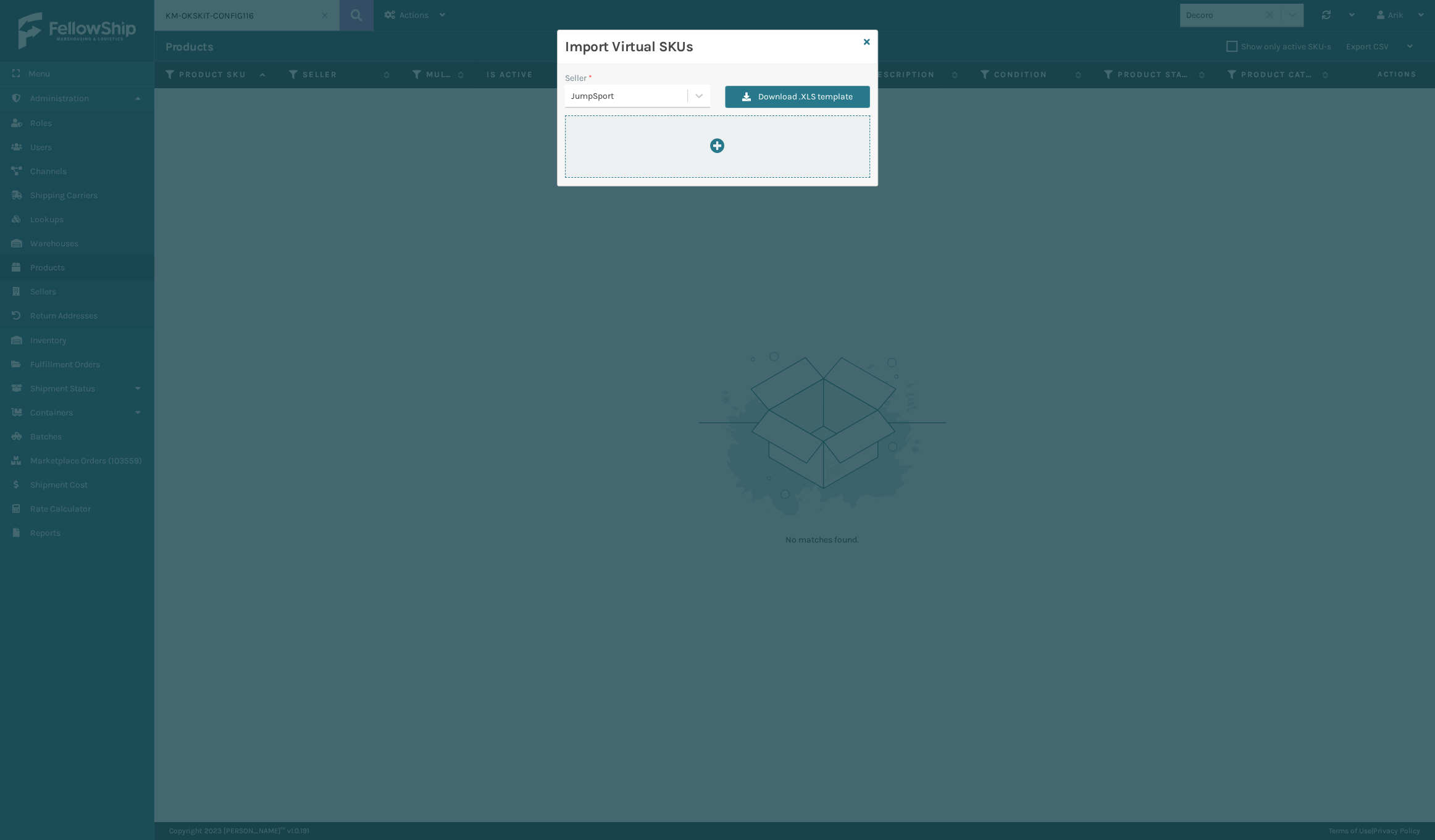
click at [720, 145] on icon at bounding box center [718, 146] width 15 height 15
type input "C:\fakepath\ImportVirtualSkusTemplate-jumpsport-2025-09-30.xlsx"
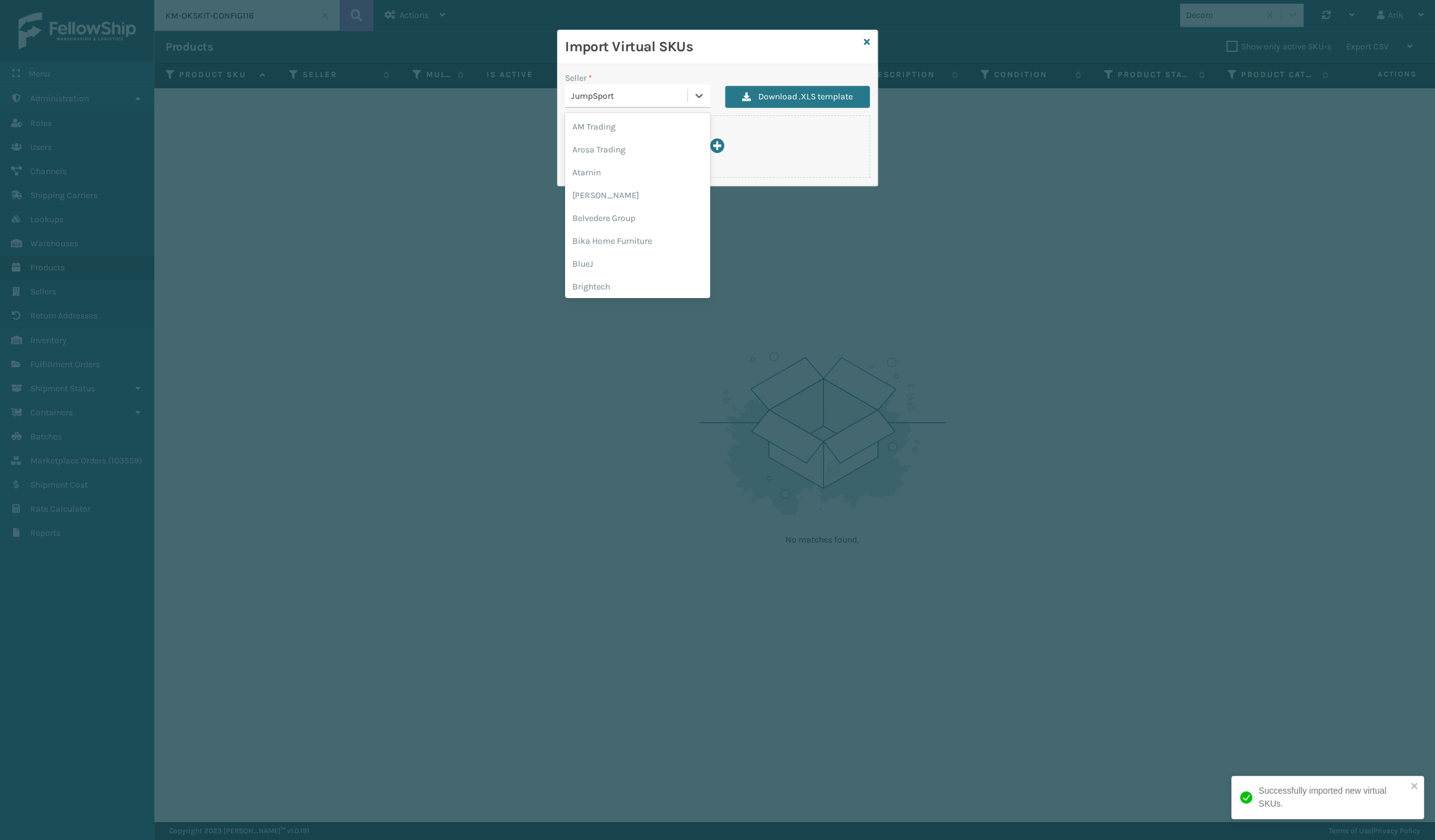
click at [649, 95] on div "JumpSport" at bounding box center [629, 96] width 118 height 13
click at [608, 280] on div "[PERSON_NAME]" at bounding box center [638, 285] width 145 height 23
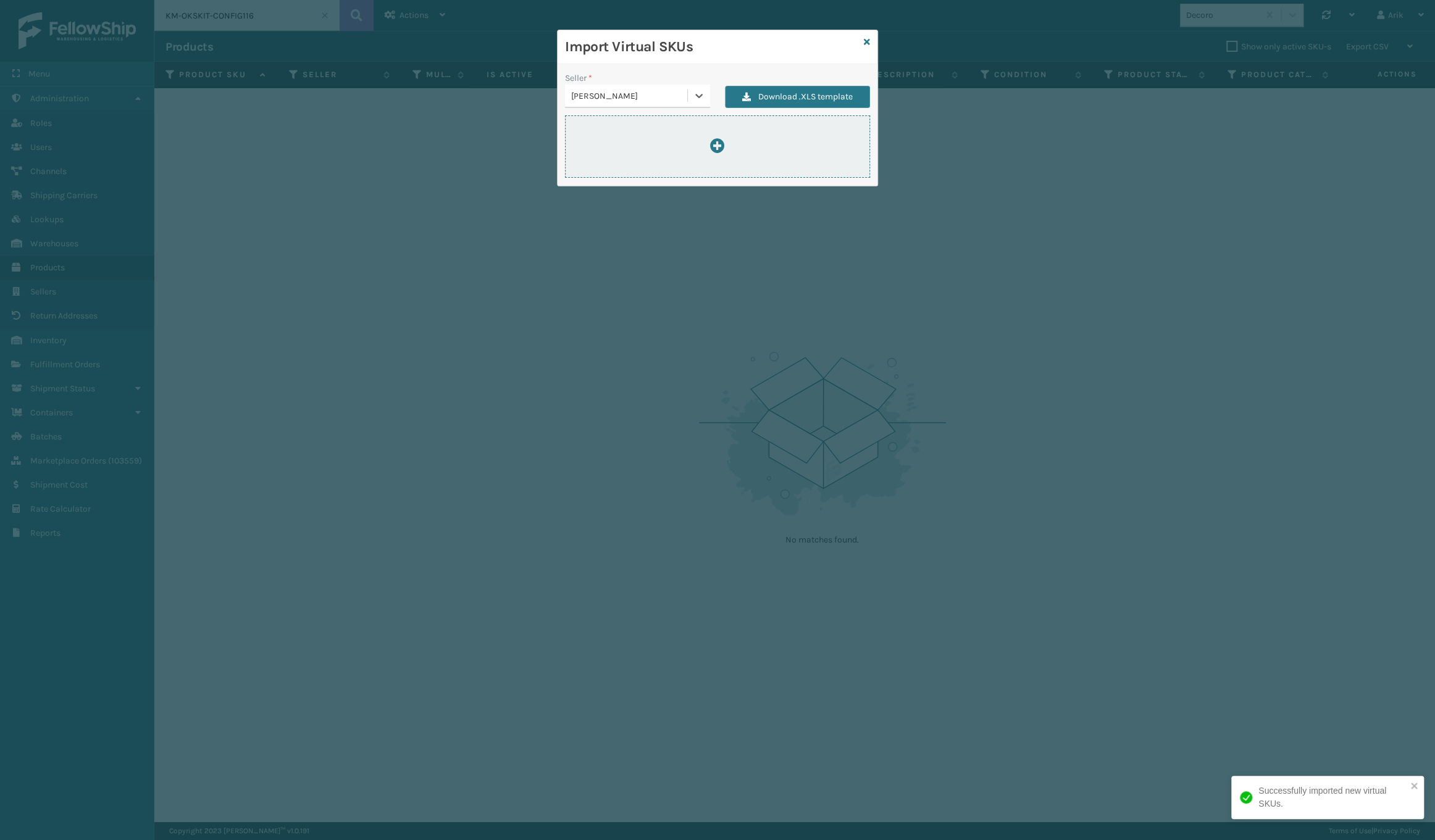
click at [725, 144] on div at bounding box center [717, 147] width 304 height 17
type input "C:\fakepath\ImportVirtualSkusTemplate-mikeal-2025-09-30.xlsx"
click at [677, 92] on div "[PERSON_NAME]" at bounding box center [629, 96] width 118 height 13
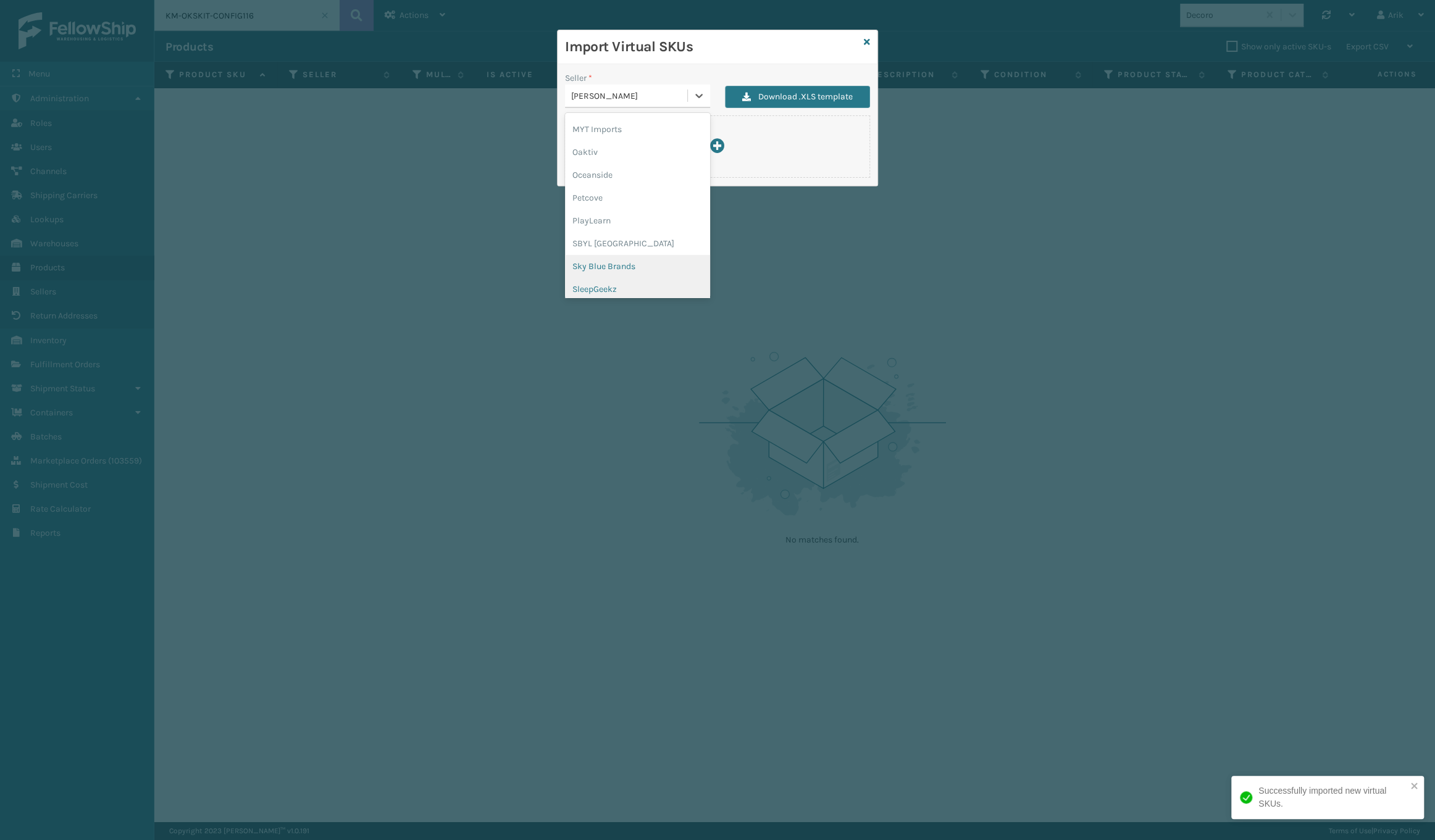
scroll to position [619, 0]
click at [597, 209] on div "SBYL USA" at bounding box center [638, 216] width 145 height 23
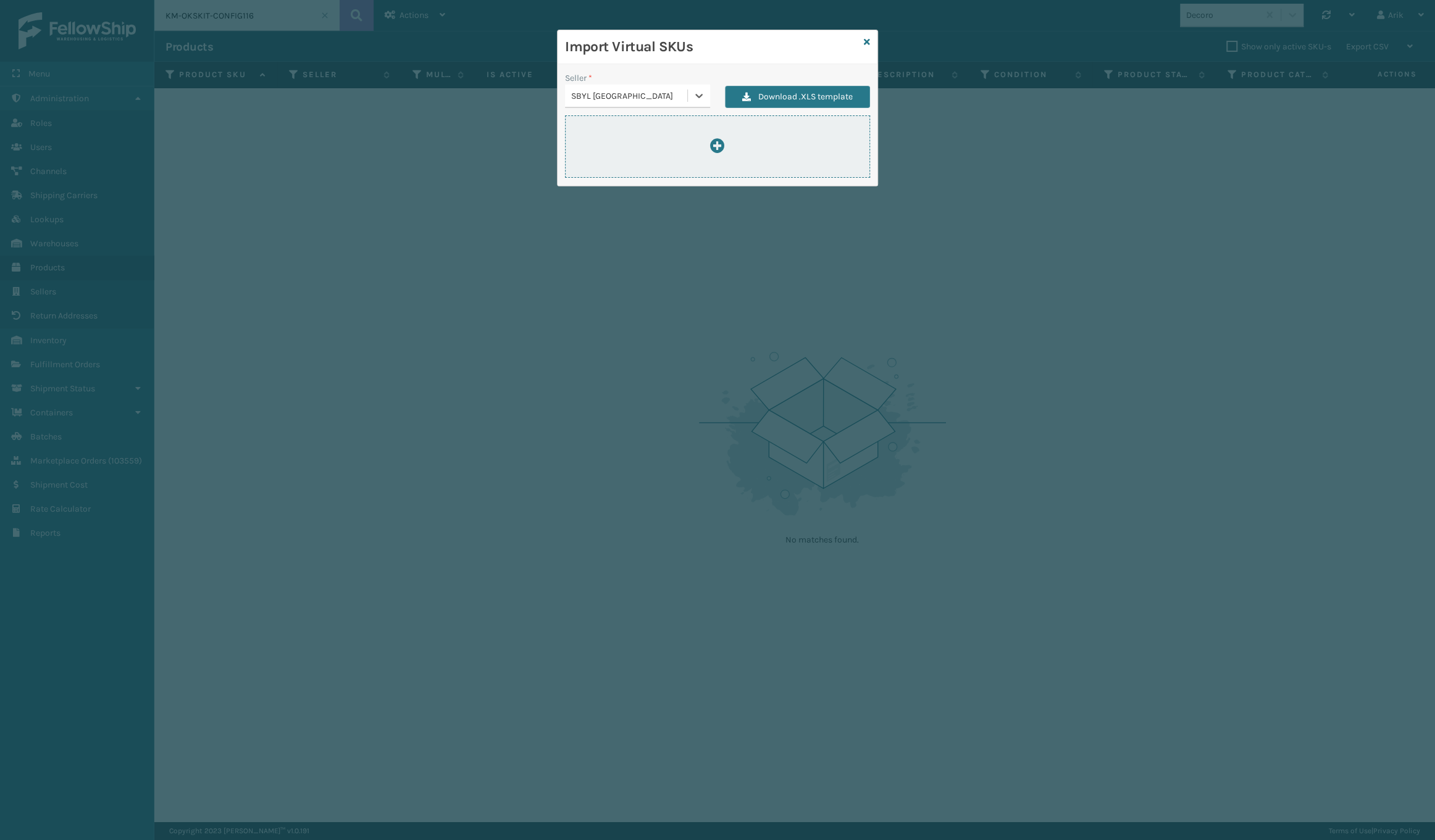
click at [701, 154] on div at bounding box center [717, 147] width 304 height 17
type input "C:\fakepath\ImportVirtualSkusTemplate-SYBL-2025-09-30.xlsx"
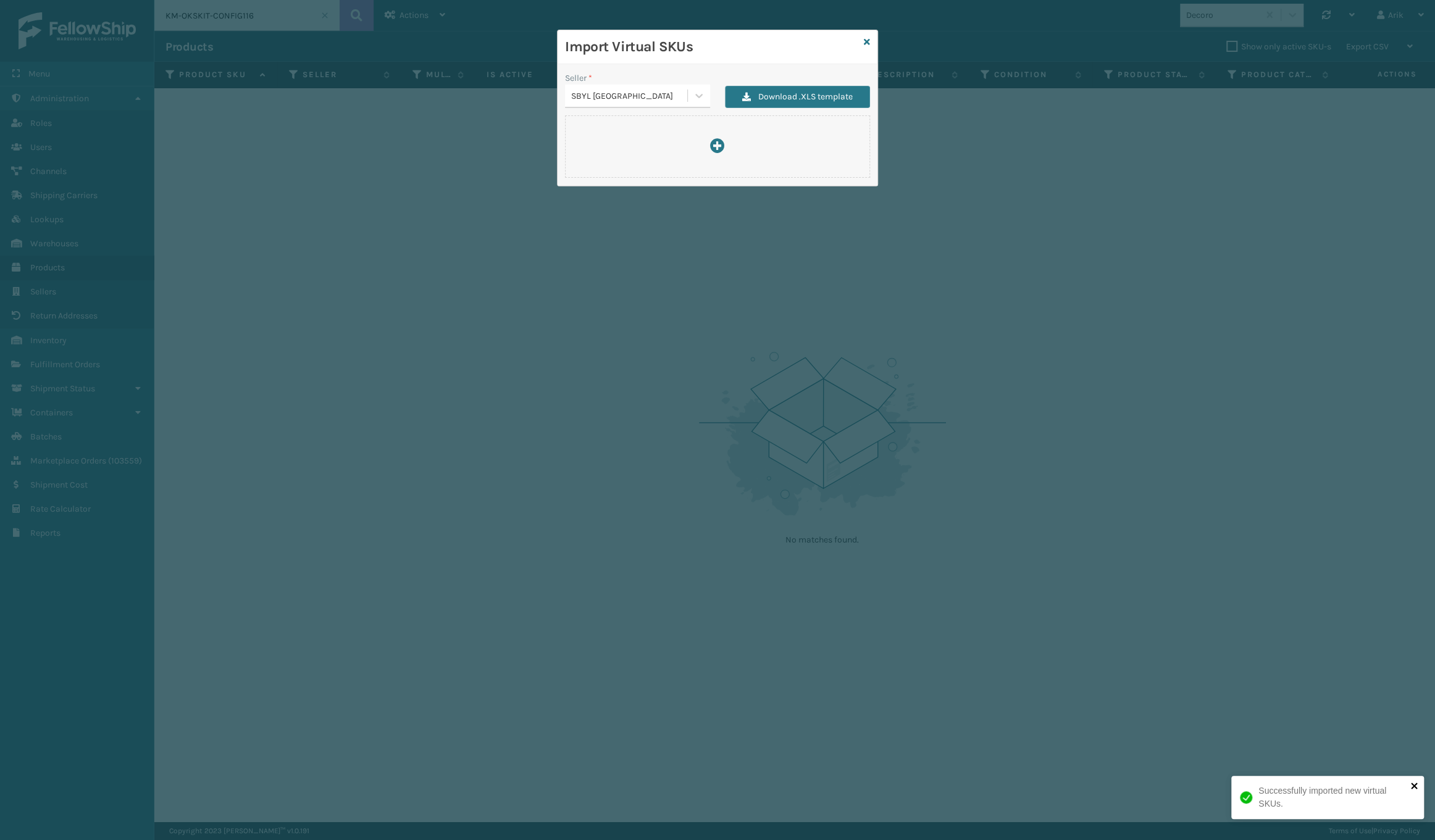
click at [1417, 786] on icon "close" at bounding box center [1415, 786] width 9 height 10
click at [866, 43] on icon at bounding box center [867, 41] width 6 height 9
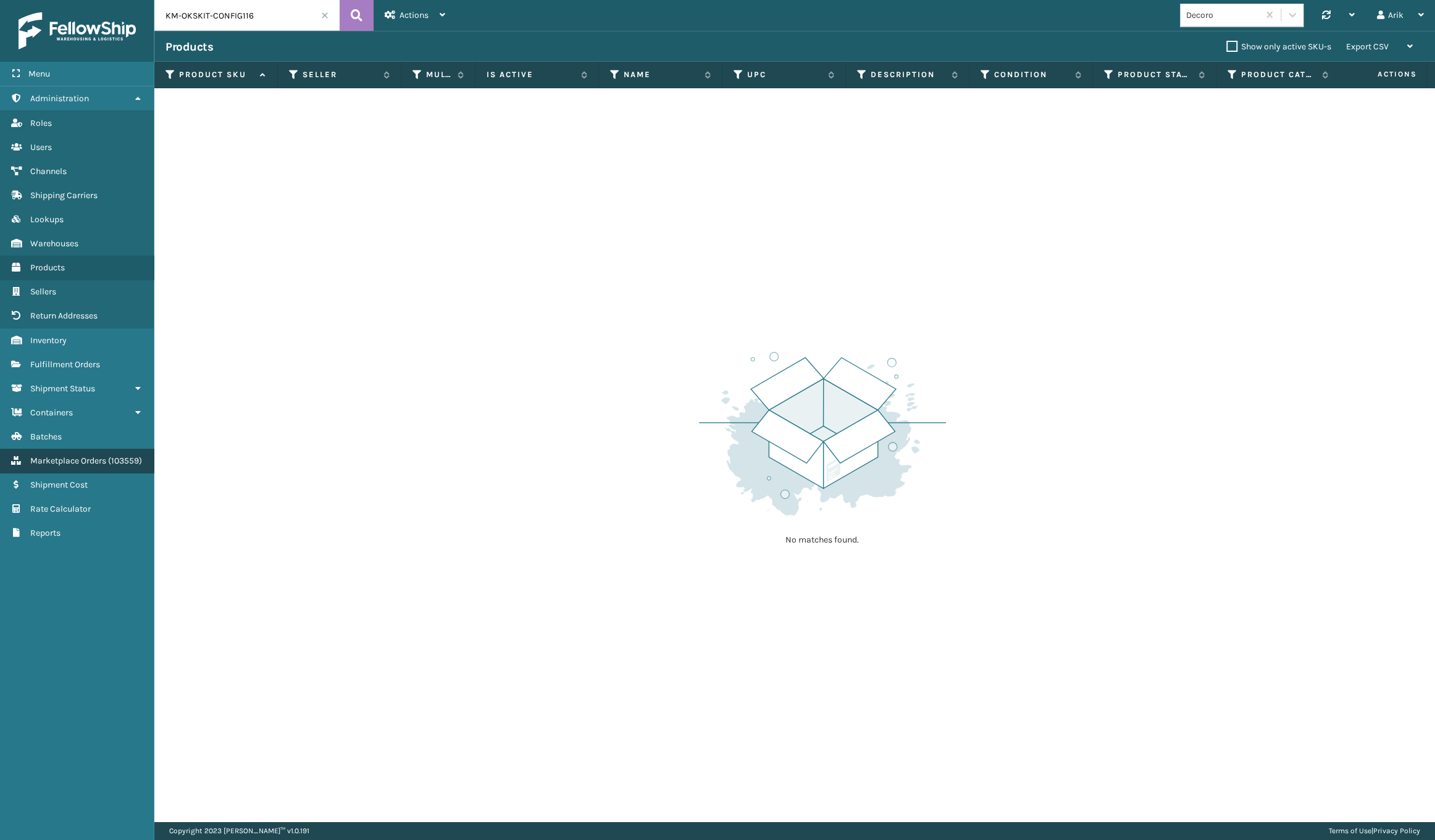
click at [62, 461] on span "Marketplace Orders" at bounding box center [68, 461] width 76 height 11
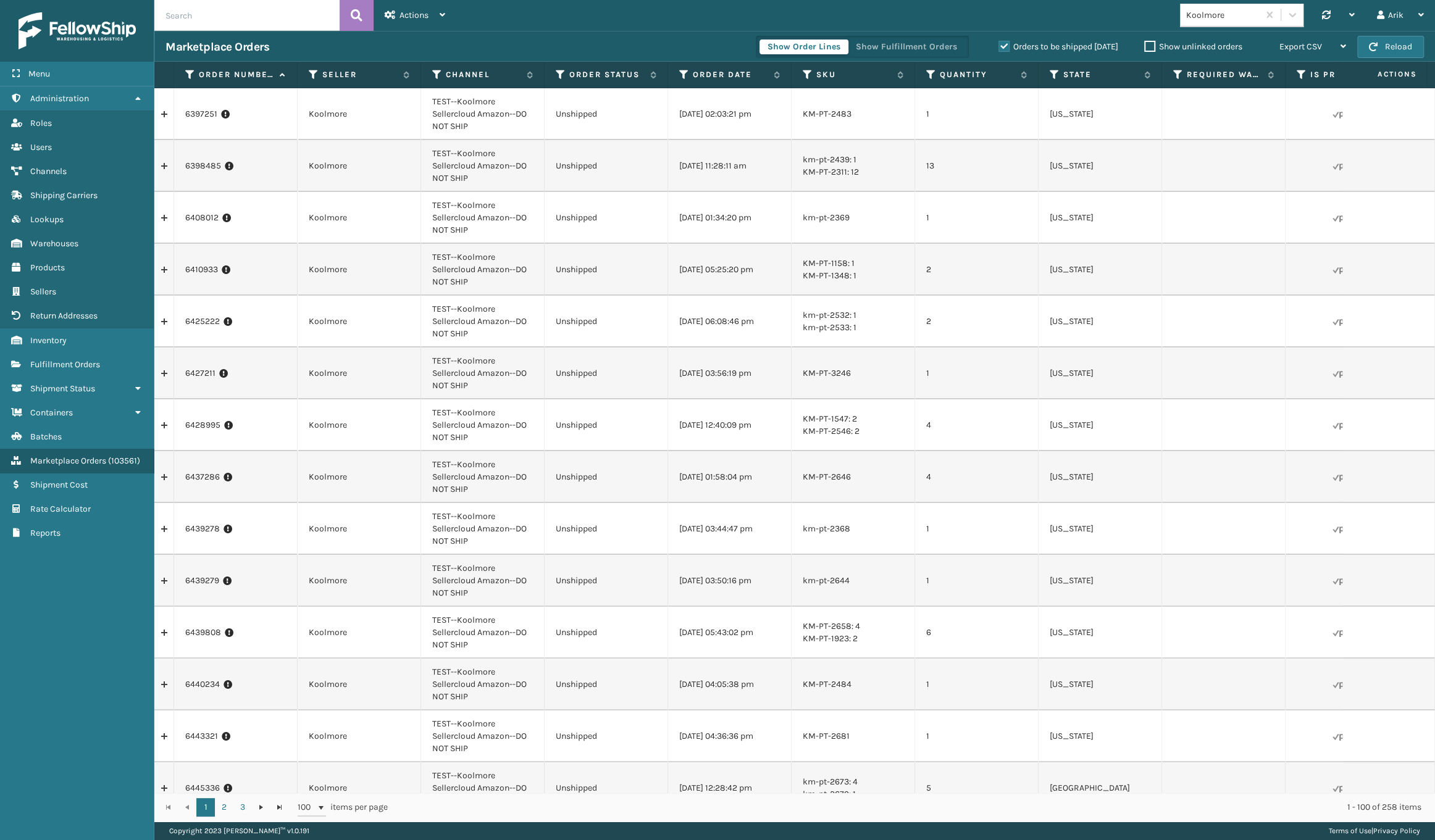
click at [1148, 43] on label "Show unlinked orders" at bounding box center [1193, 46] width 98 height 11
click at [1145, 43] on input "Show unlinked orders" at bounding box center [1145, 44] width 1 height 8
click at [726, 81] on th "Order Date" at bounding box center [730, 75] width 123 height 27
click at [726, 74] on label "Order Date" at bounding box center [730, 75] width 75 height 11
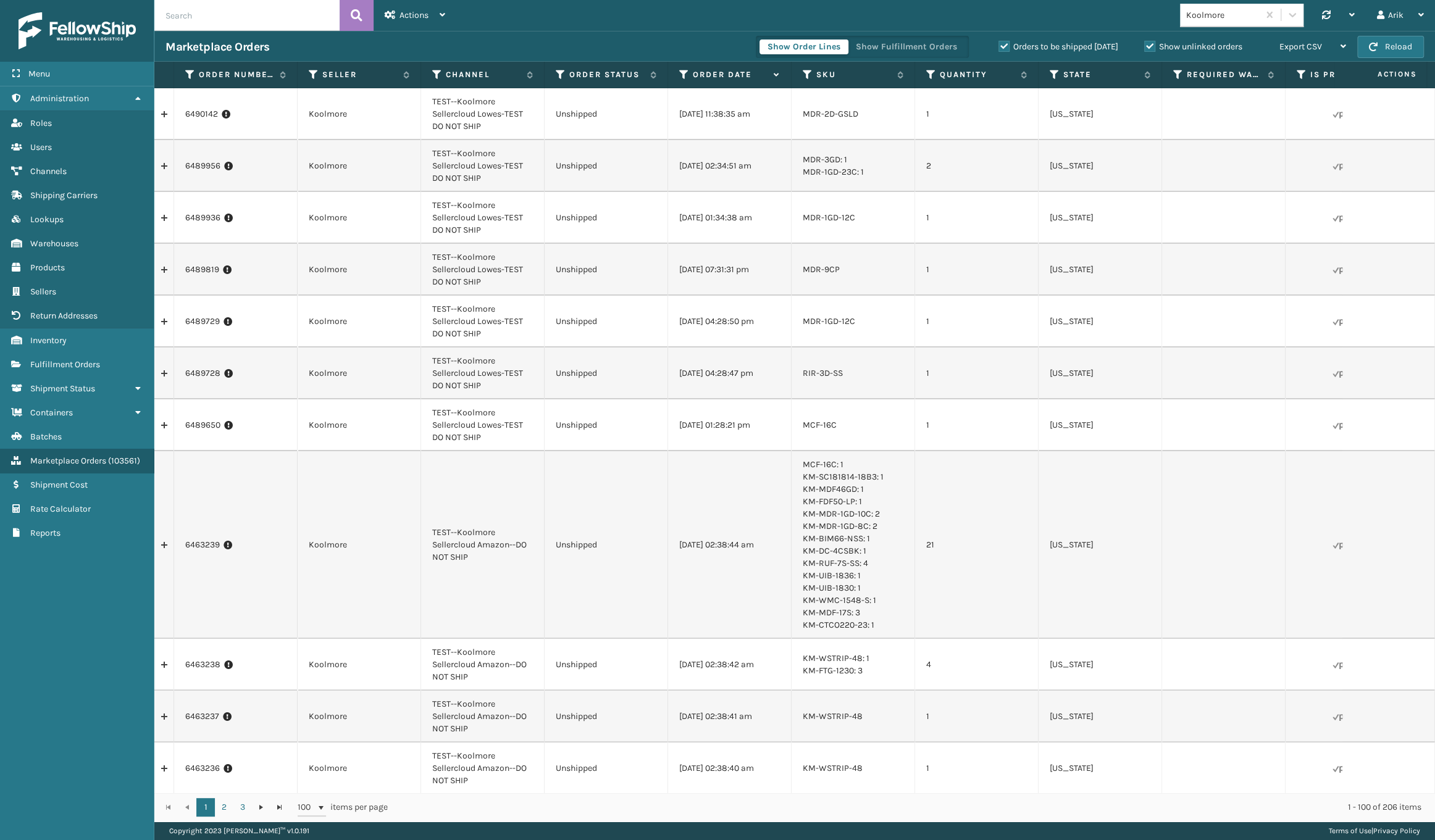
click at [819, 116] on li "MDR-2D-GSLD" at bounding box center [853, 114] width 101 height 12
click at [818, 116] on li "MDR-2D-GSLD" at bounding box center [853, 114] width 101 height 12
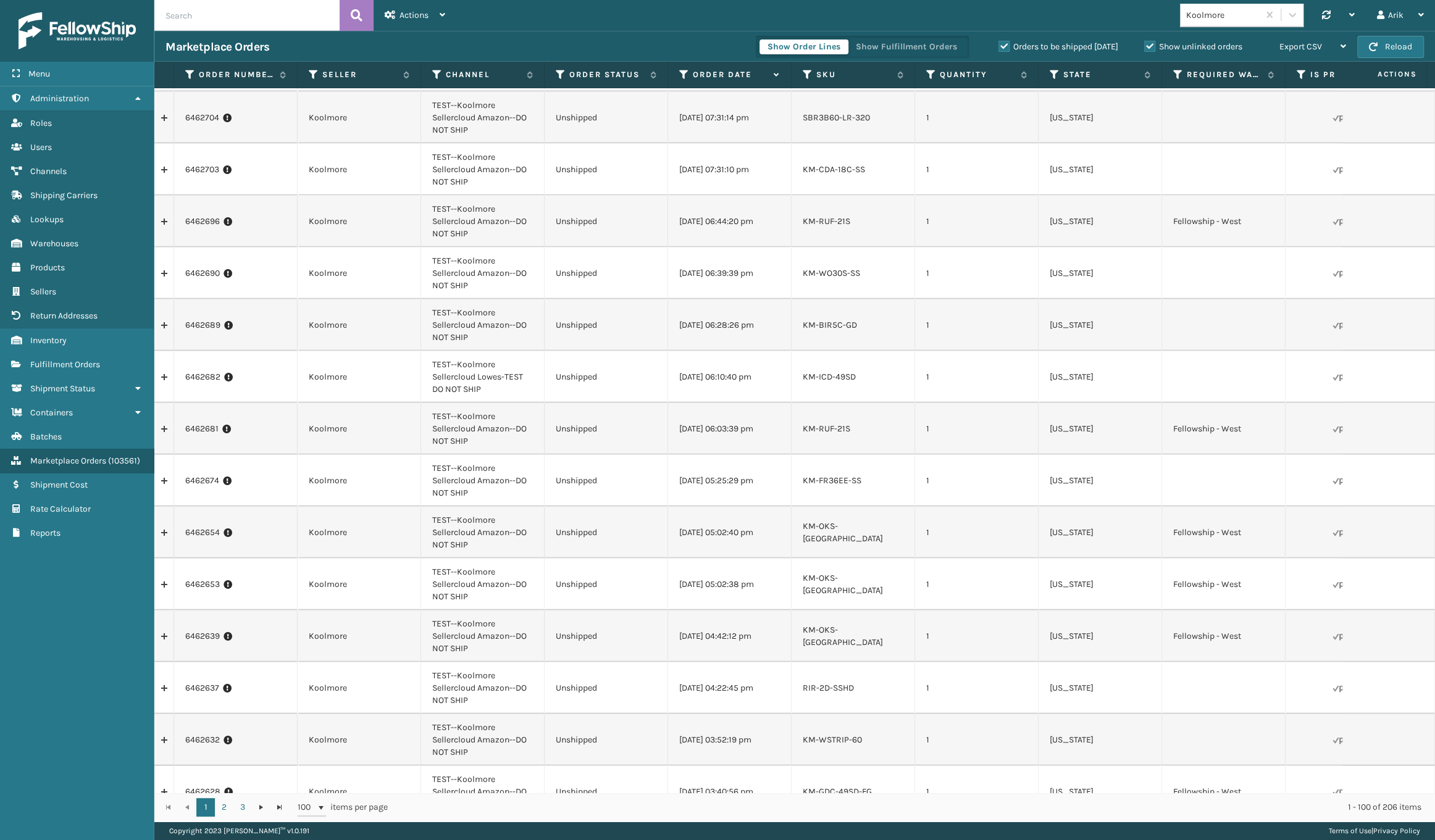
scroll to position [2413, 0]
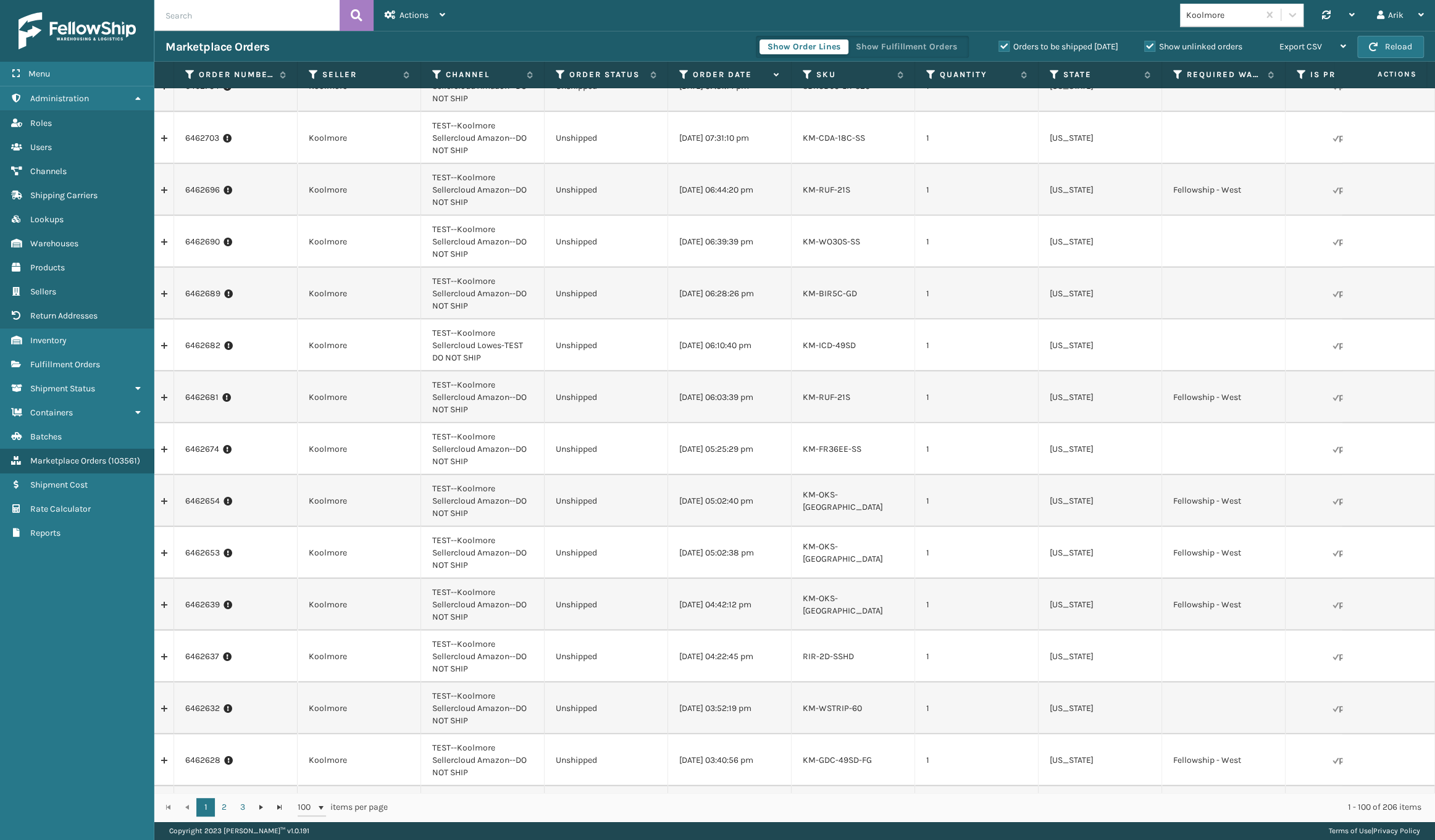
click at [1122, 13] on div "Koolmore Synchronise all channels Arik Log Out" at bounding box center [946, 15] width 979 height 31
click at [247, 6] on input "text" at bounding box center [247, 15] width 185 height 31
paste input "6526587"
type input "6526587"
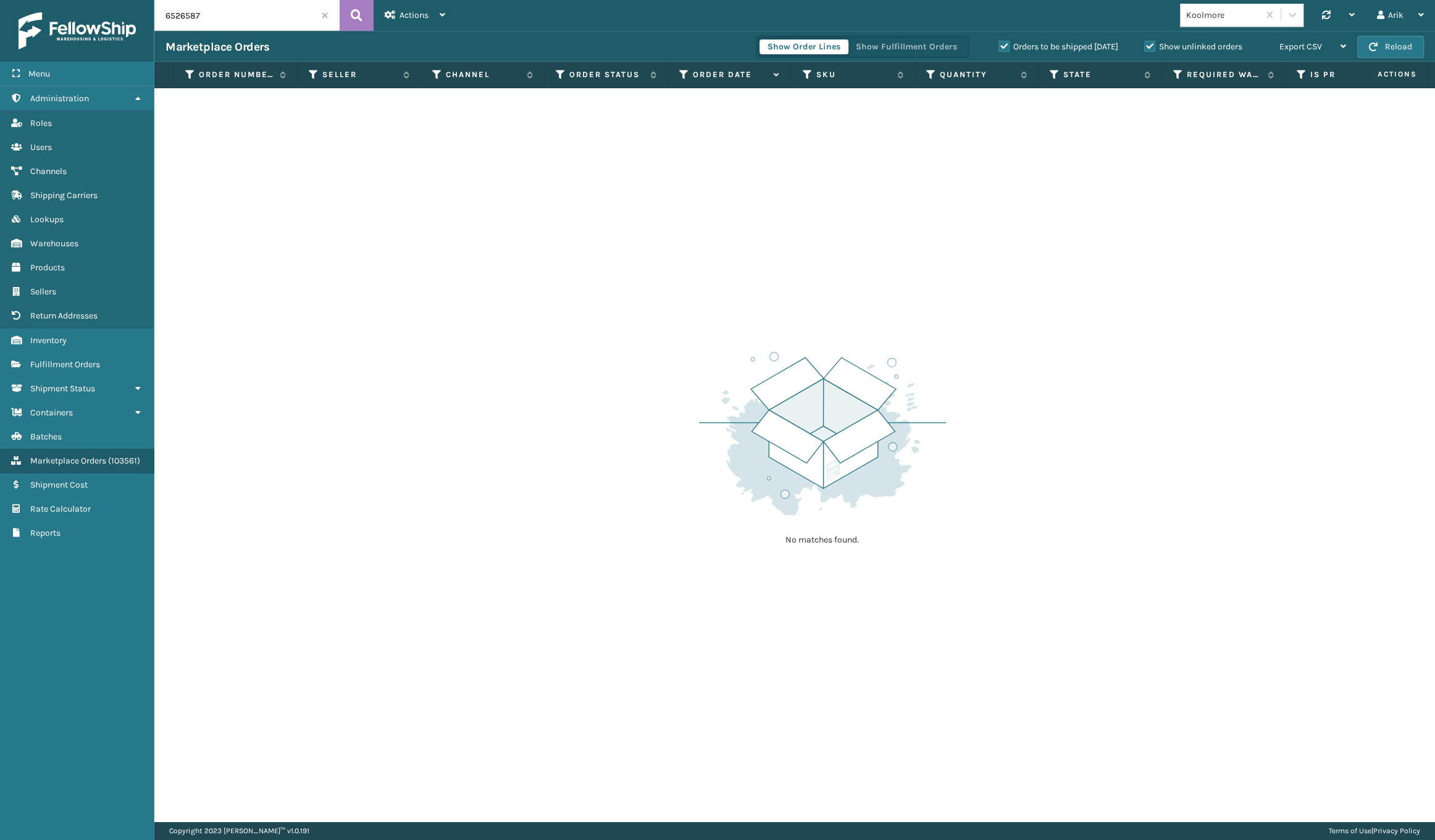
click at [1145, 46] on label "Show unlinked orders" at bounding box center [1193, 46] width 98 height 11
click at [1145, 46] on input "Show unlinked orders" at bounding box center [1145, 44] width 1 height 8
click at [1002, 50] on label "Orders to be shipped today" at bounding box center [1059, 46] width 120 height 11
click at [999, 48] on input "Orders to be shipped today" at bounding box center [999, 44] width 1 height 8
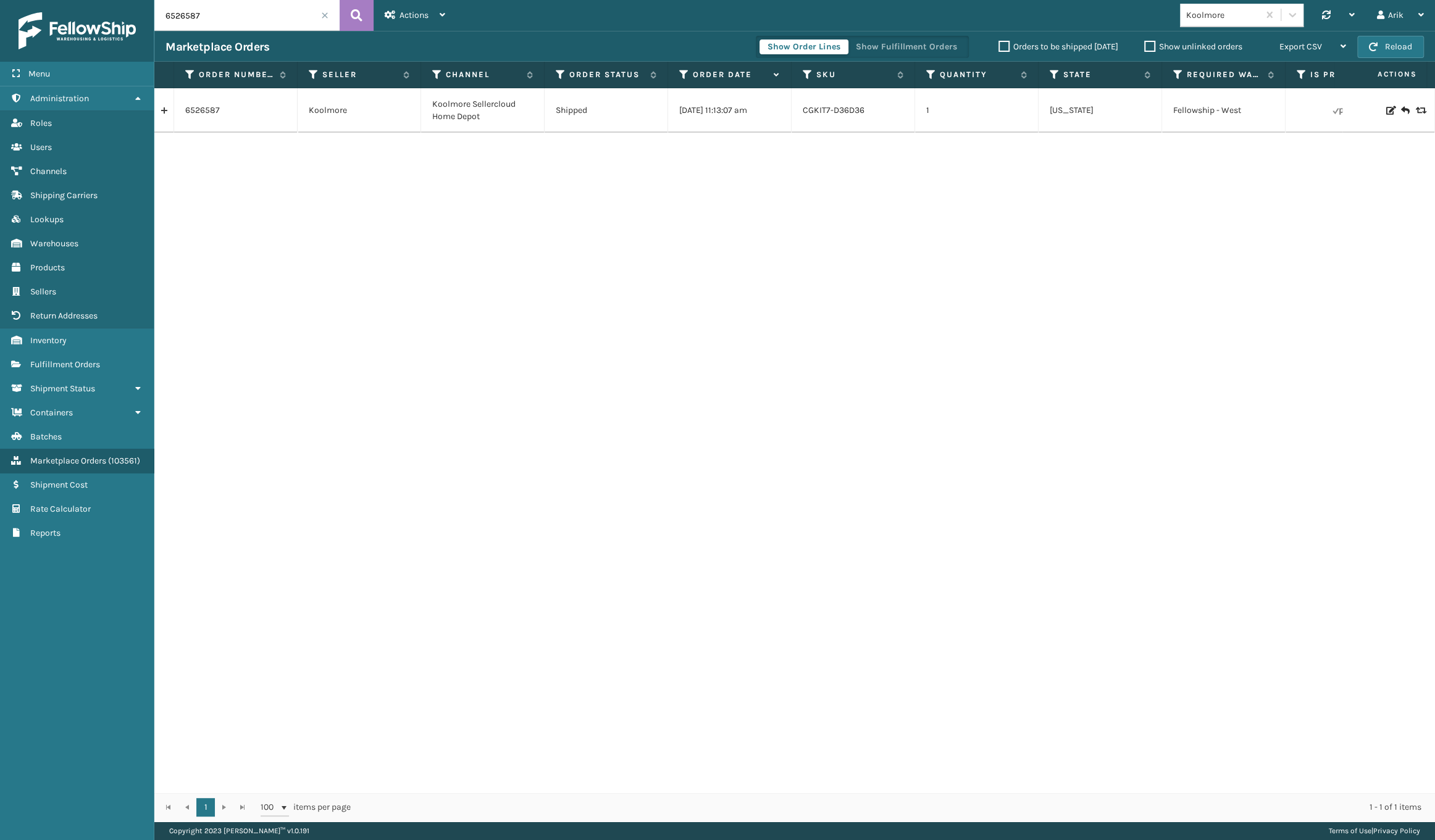
click at [161, 111] on link at bounding box center [164, 110] width 19 height 19
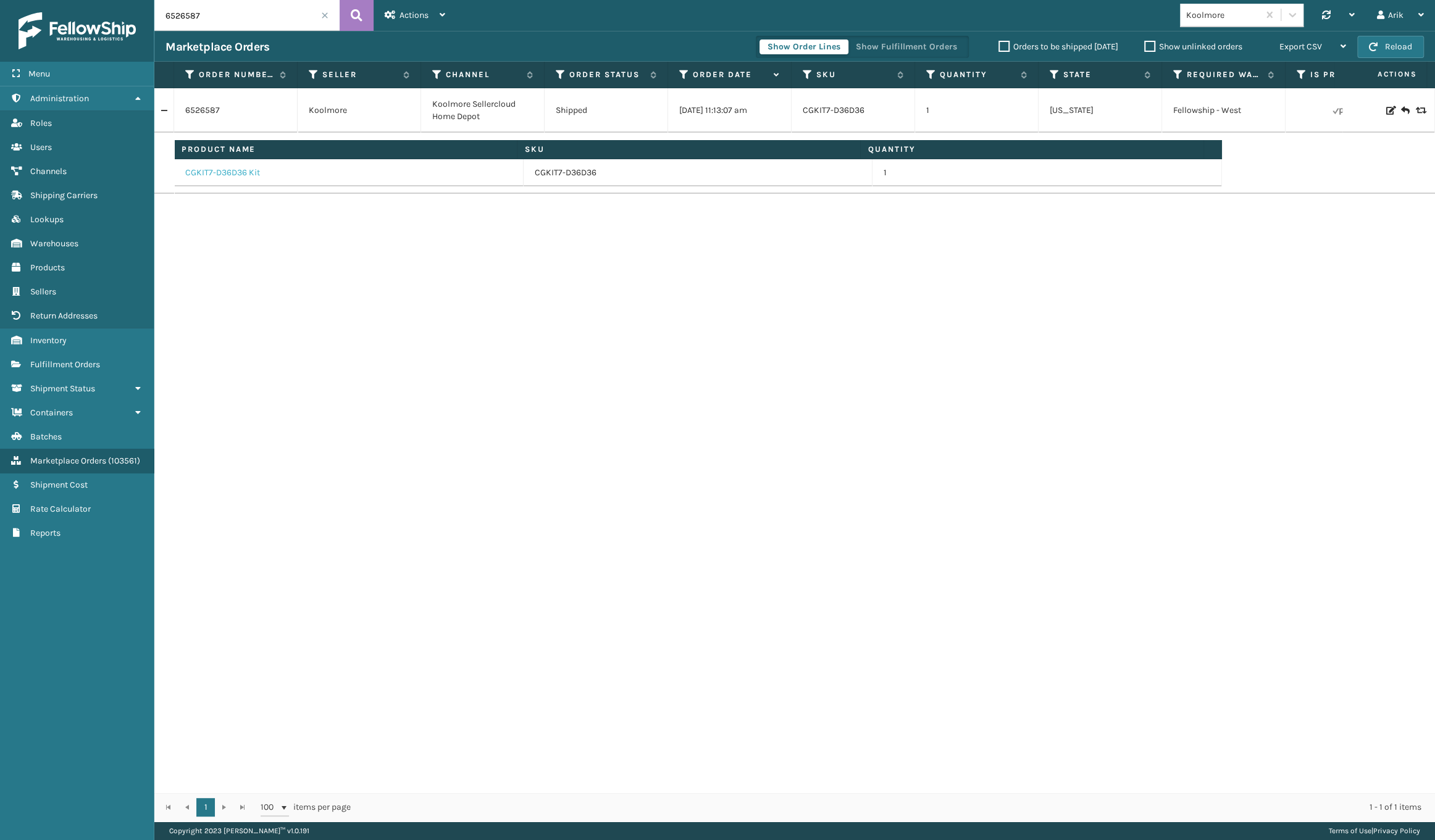
click at [243, 173] on link "CGKIT7-D36D36 Kit" at bounding box center [222, 173] width 75 height 12
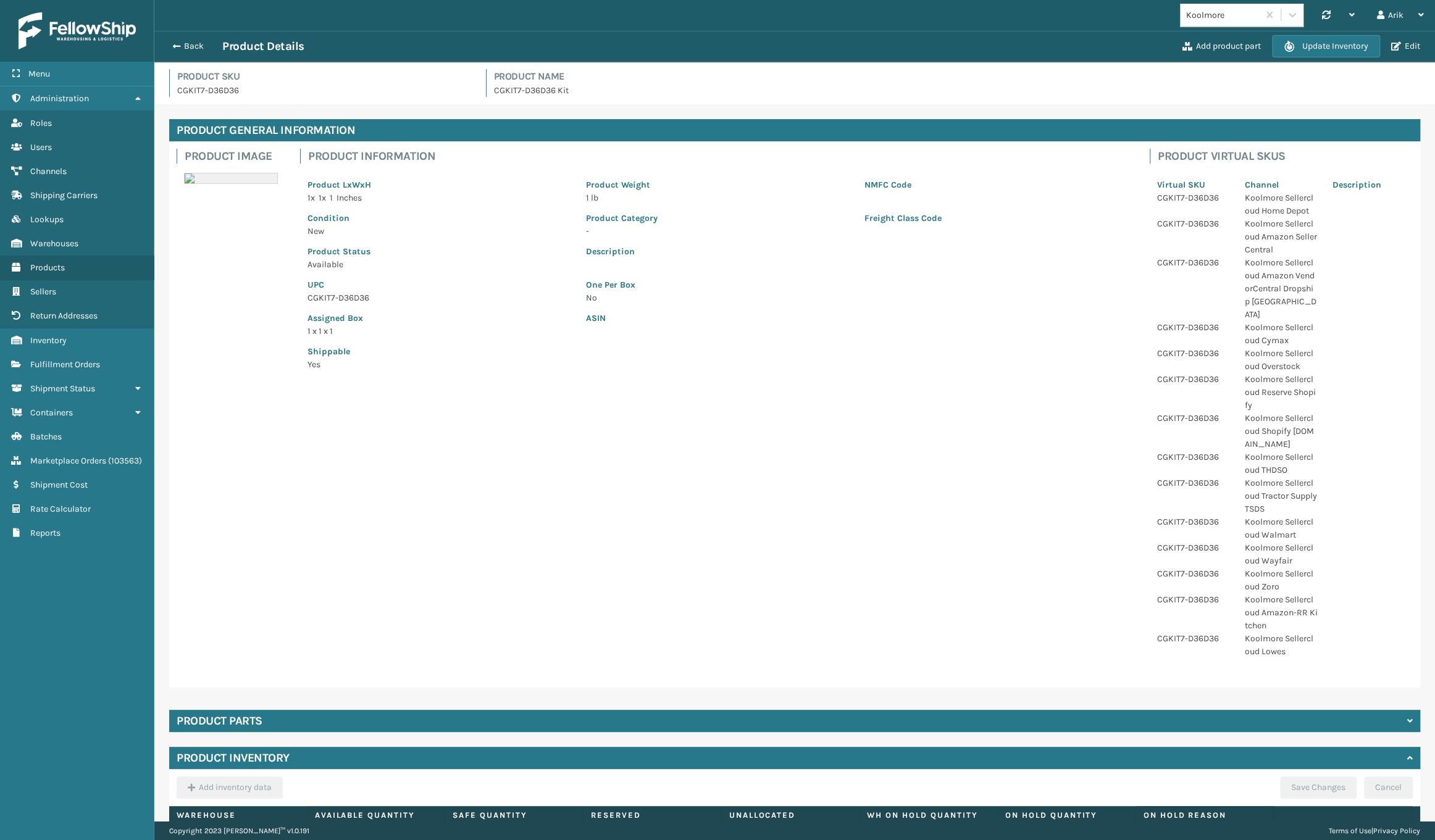
scroll to position [80, 0]
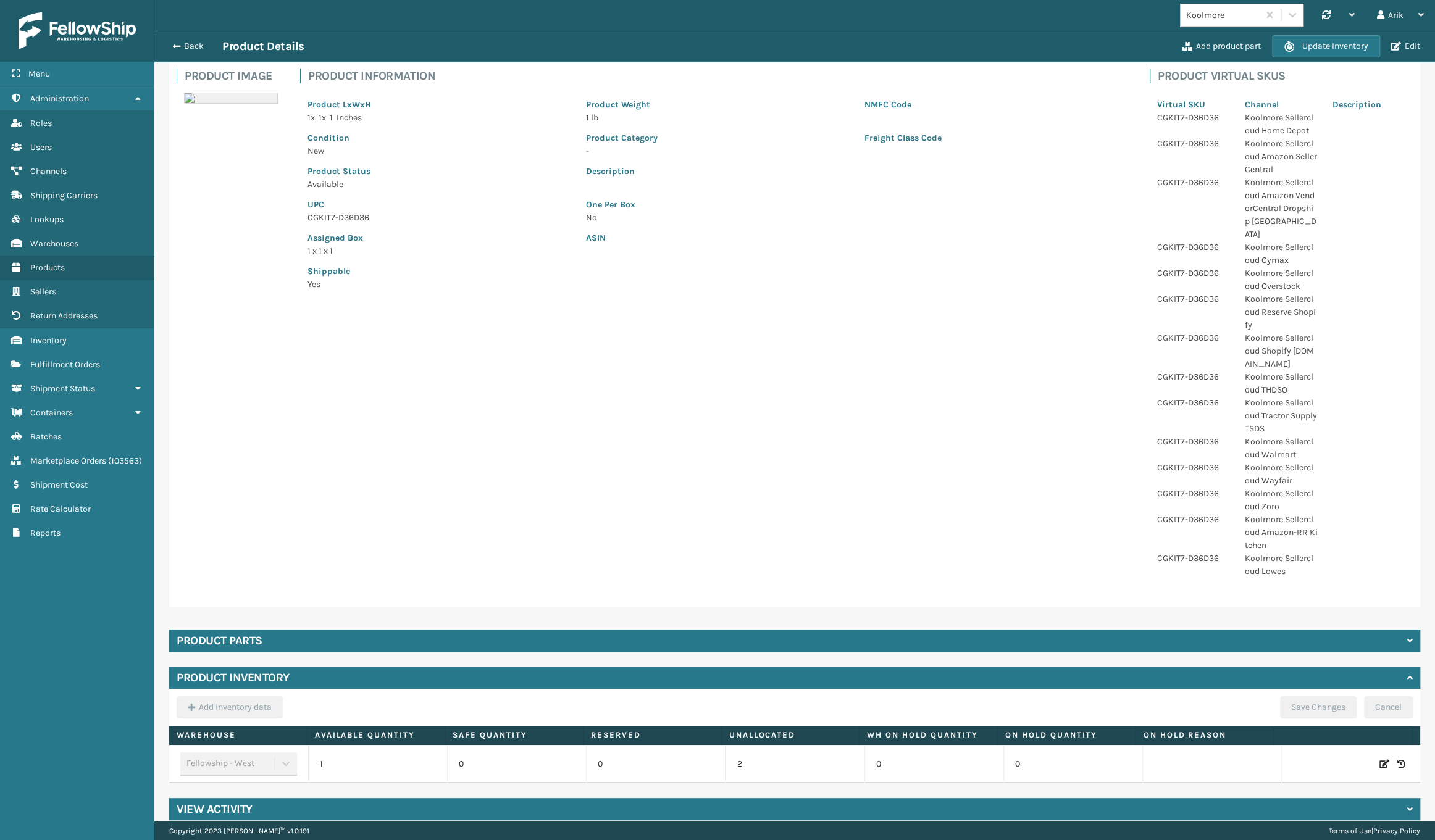
click at [204, 633] on h4 "Product parts" at bounding box center [220, 641] width 86 height 15
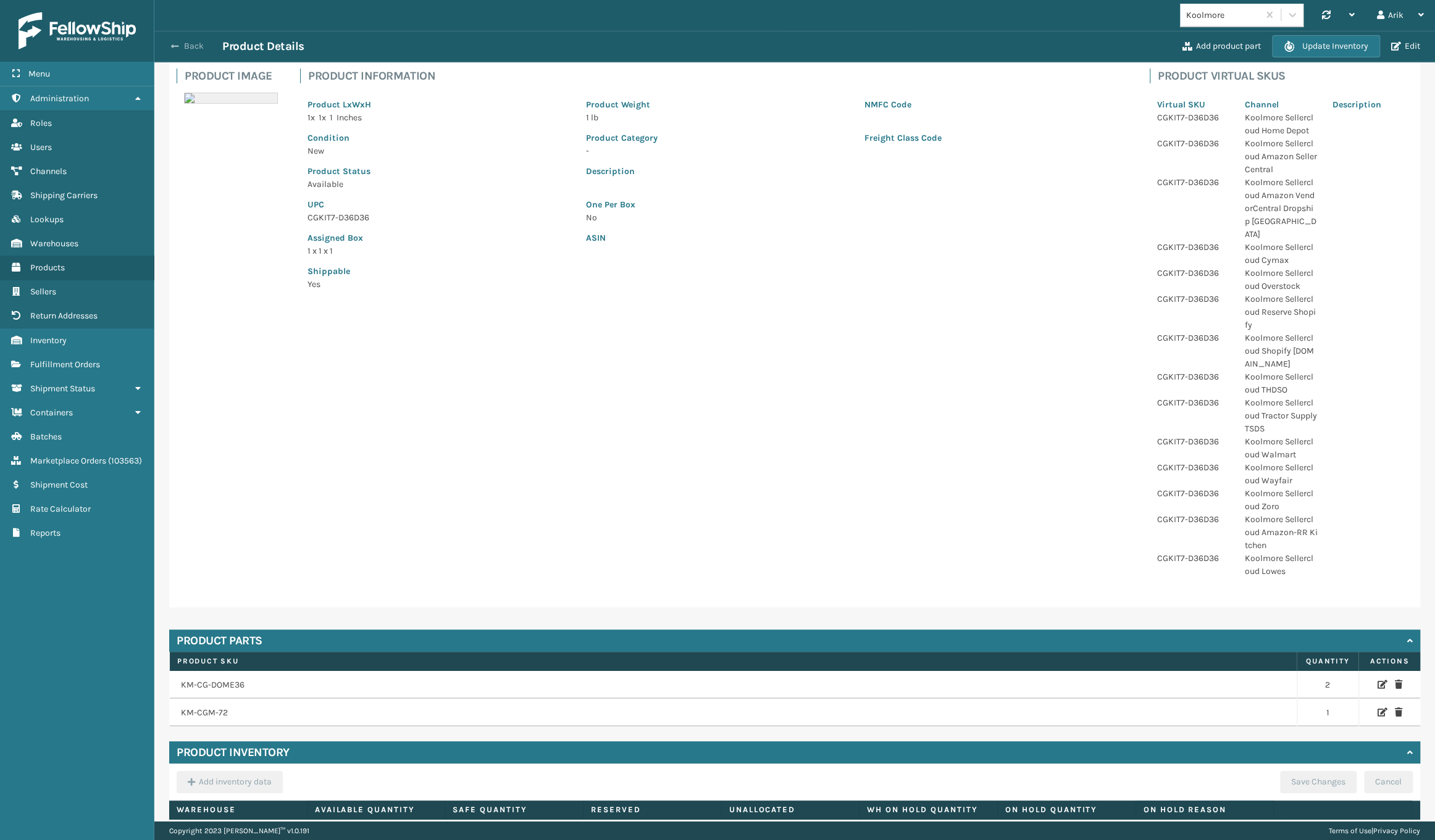
click at [172, 46] on span "button" at bounding box center [174, 46] width 7 height 9
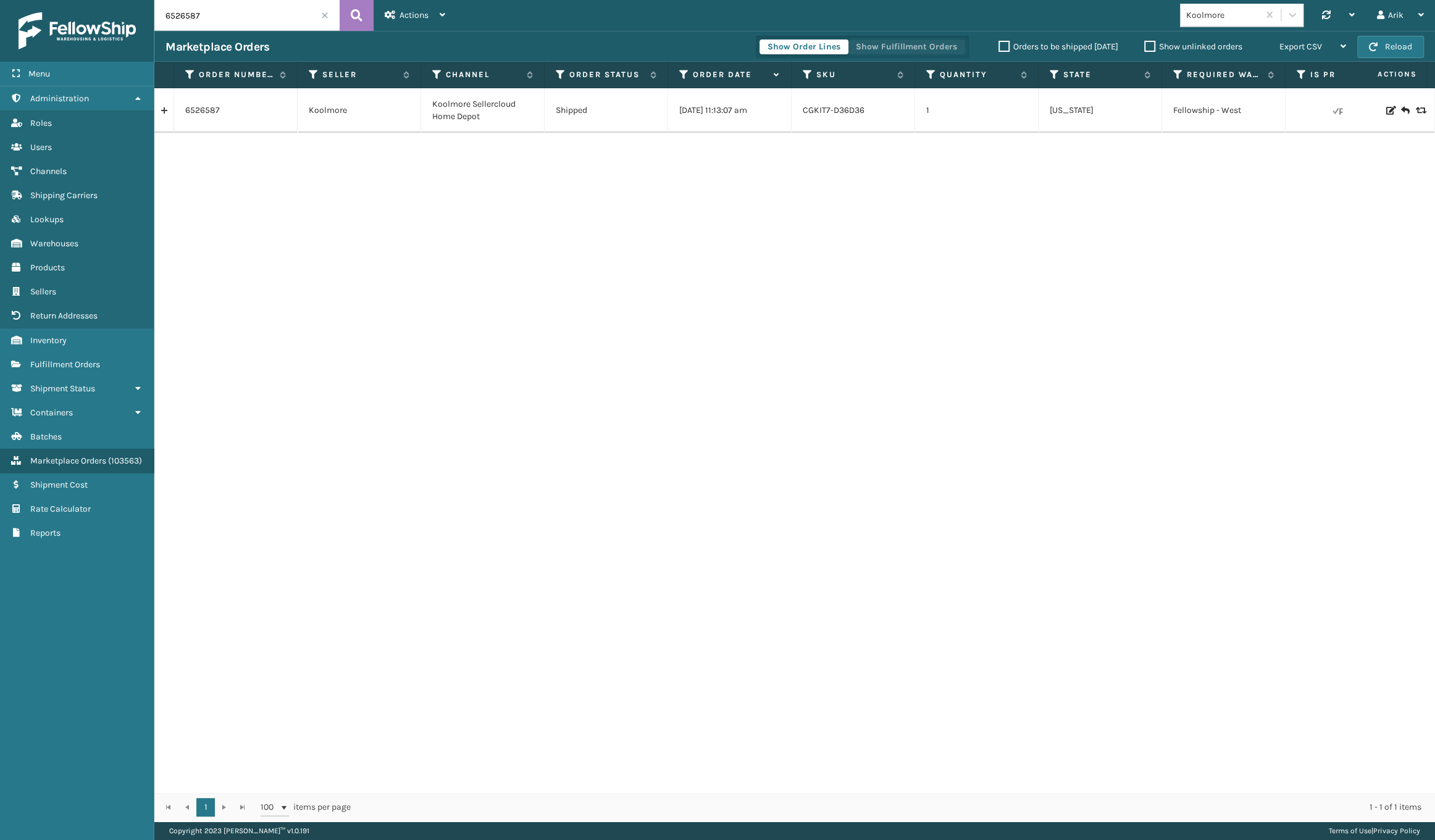
click at [899, 48] on button "Show Fulfillment Orders" at bounding box center [906, 47] width 118 height 15
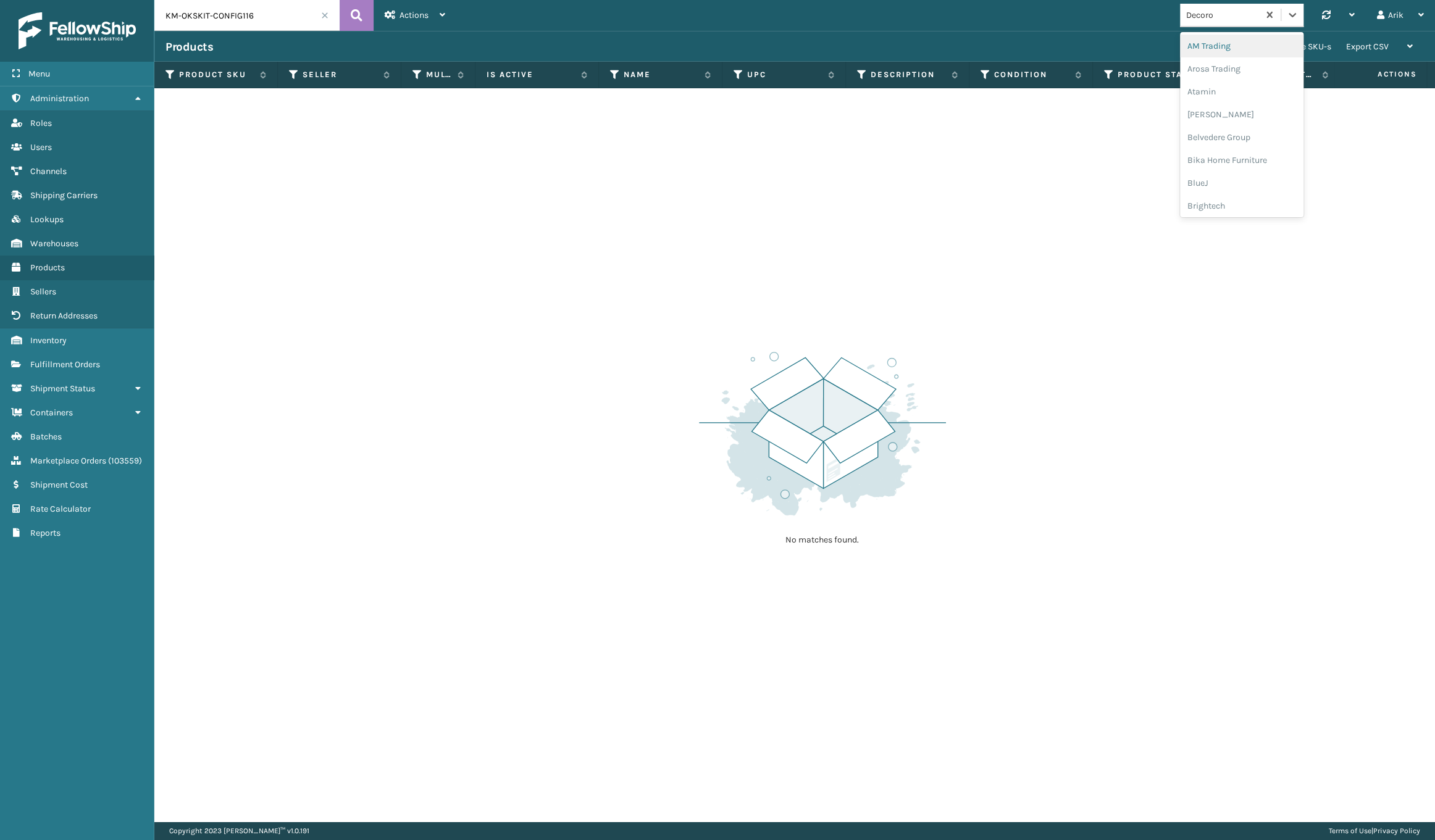
click at [1229, 20] on div "Decoro" at bounding box center [1223, 15] width 74 height 13
click at [1216, 139] on div "Koolmore" at bounding box center [1242, 144] width 123 height 23
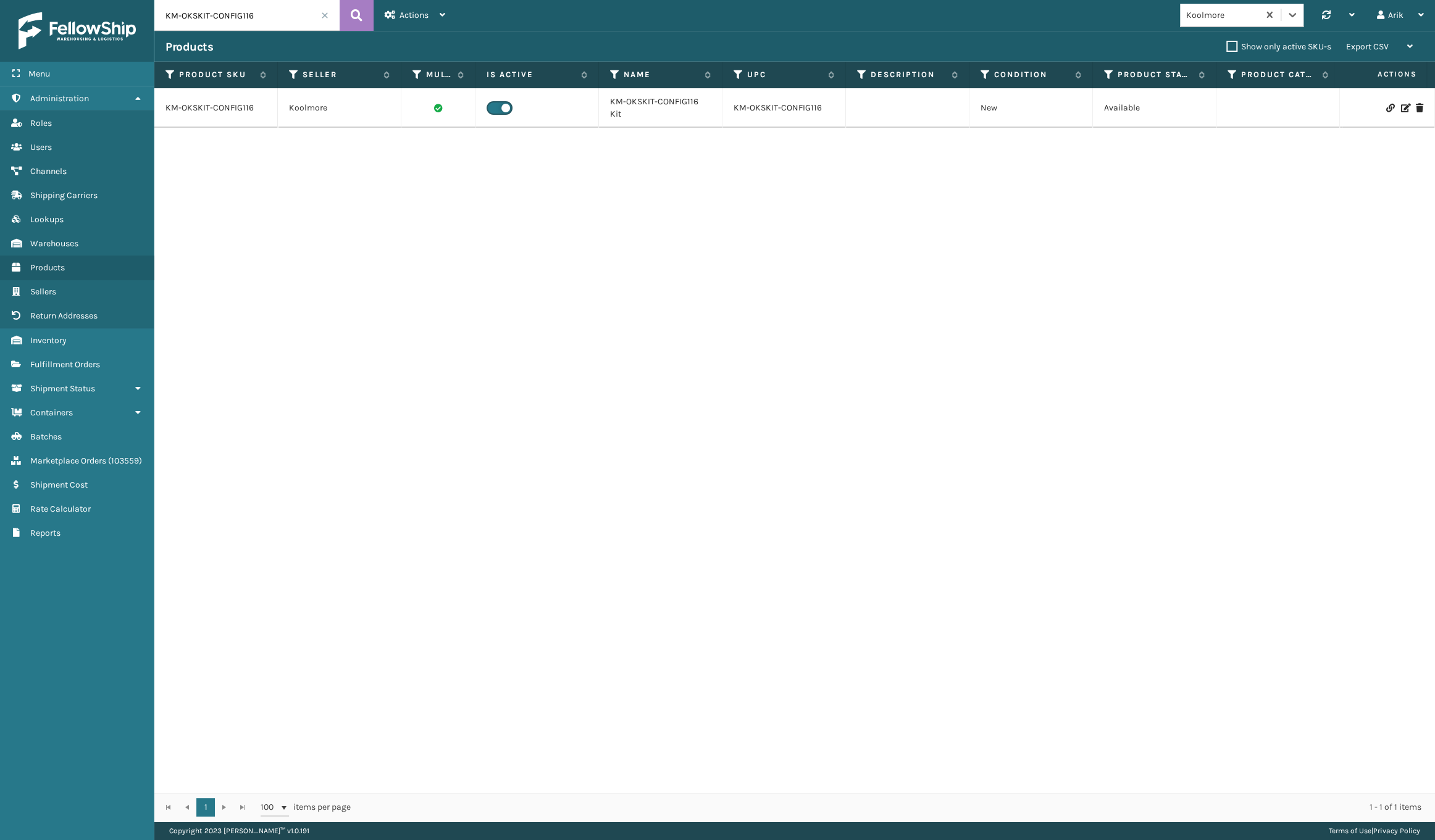
click at [320, 17] on input "KM-OKSKIT-CONFIG116" at bounding box center [247, 15] width 185 height 31
click at [328, 15] on span at bounding box center [324, 15] width 7 height 7
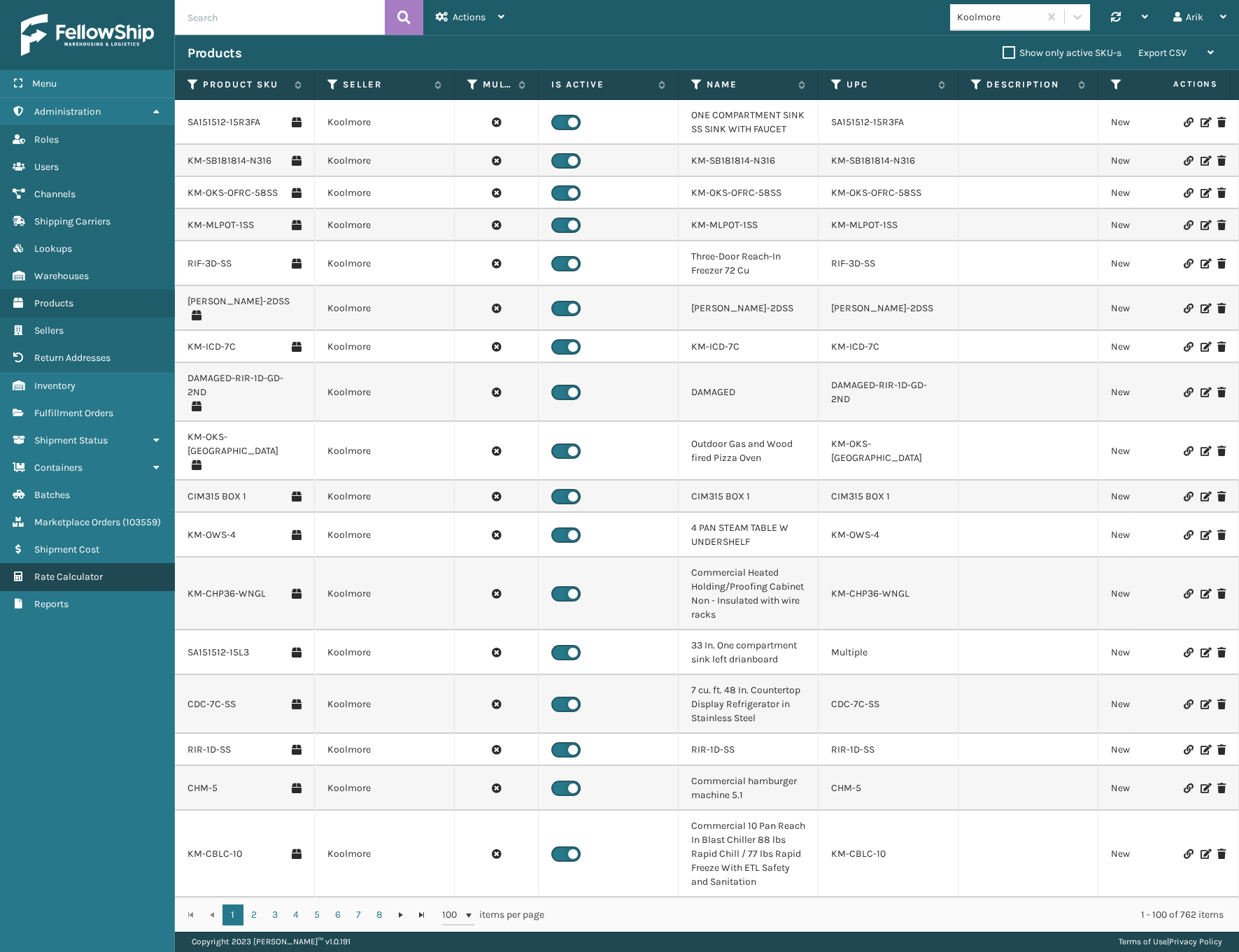
click at [69, 581] on span "Rate Calculator" at bounding box center [68, 576] width 69 height 12
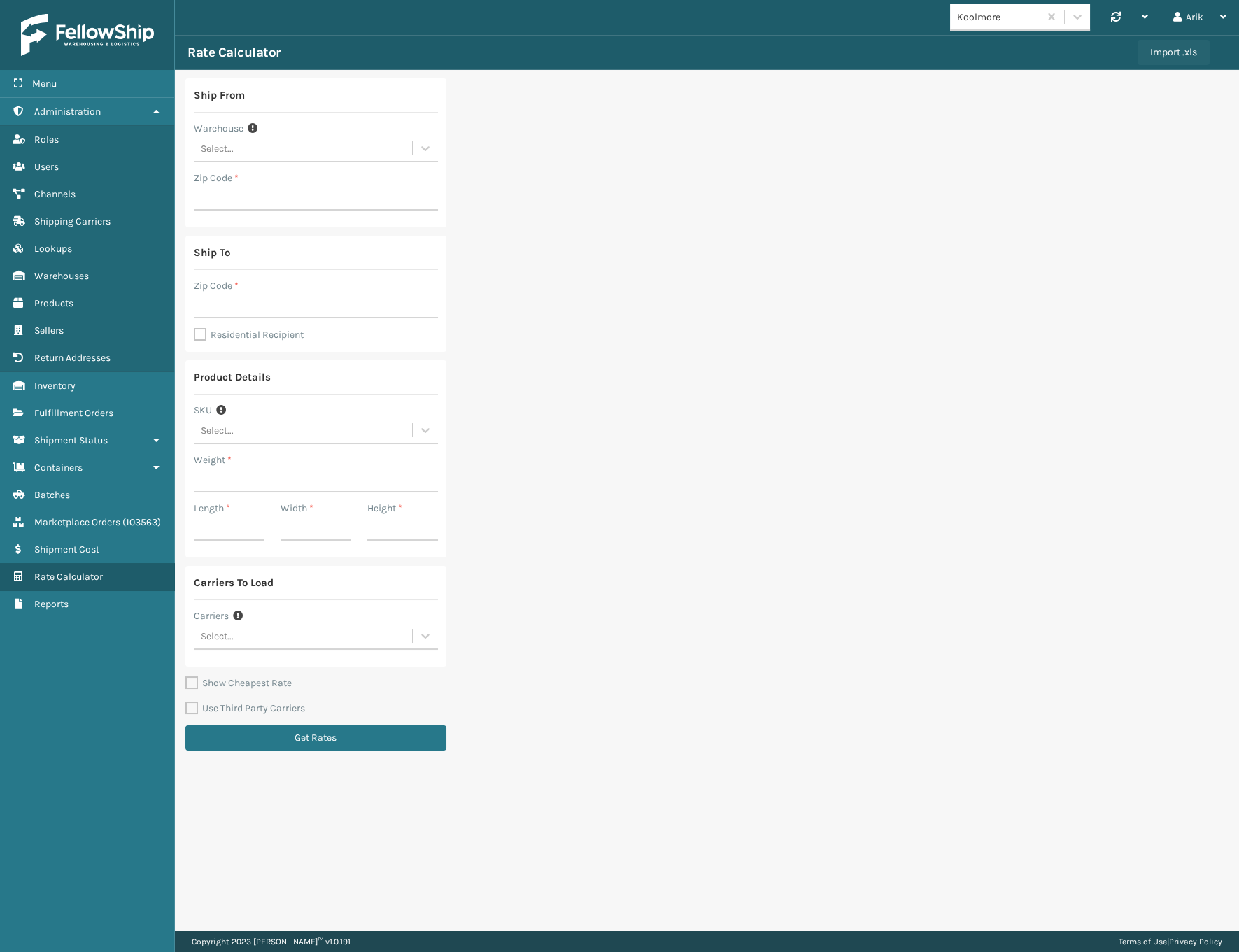
click at [1186, 54] on button "Import .xls" at bounding box center [1174, 51] width 72 height 25
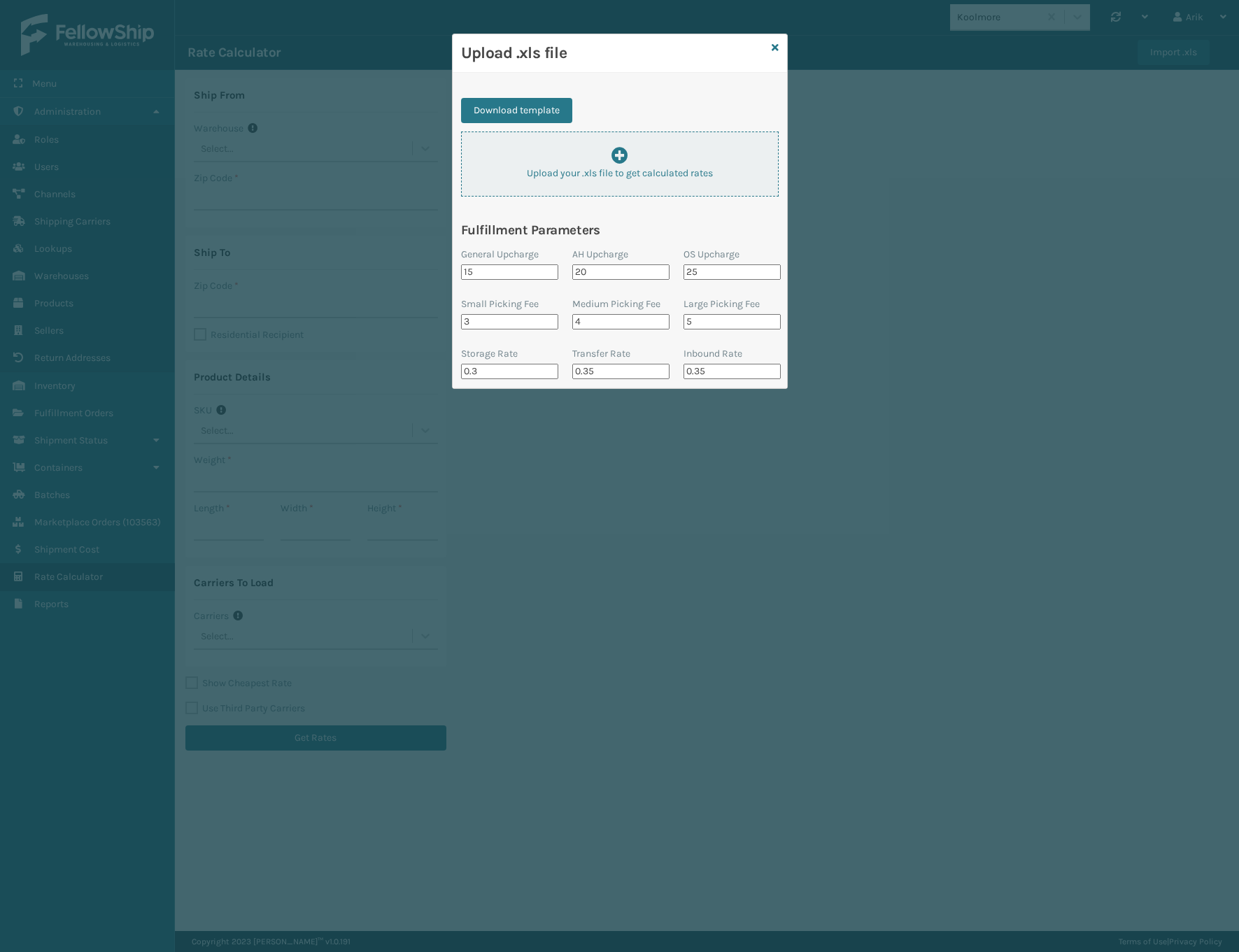
click at [612, 170] on p "Upload your .xls file to get calculated rates" at bounding box center [620, 173] width 316 height 15
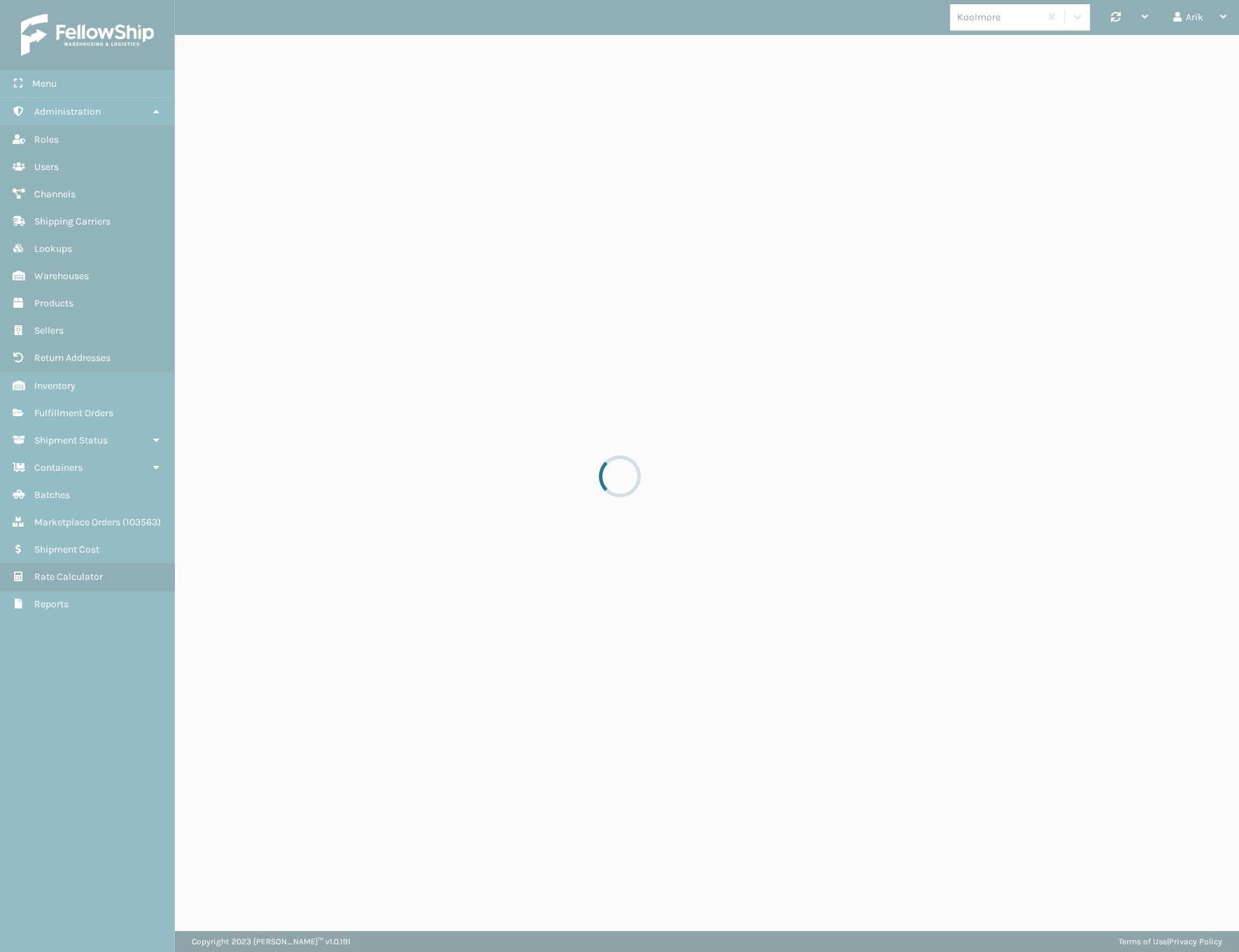
click at [994, 253] on div at bounding box center [620, 476] width 1239 height 952
